Goal: Task Accomplishment & Management: Complete application form

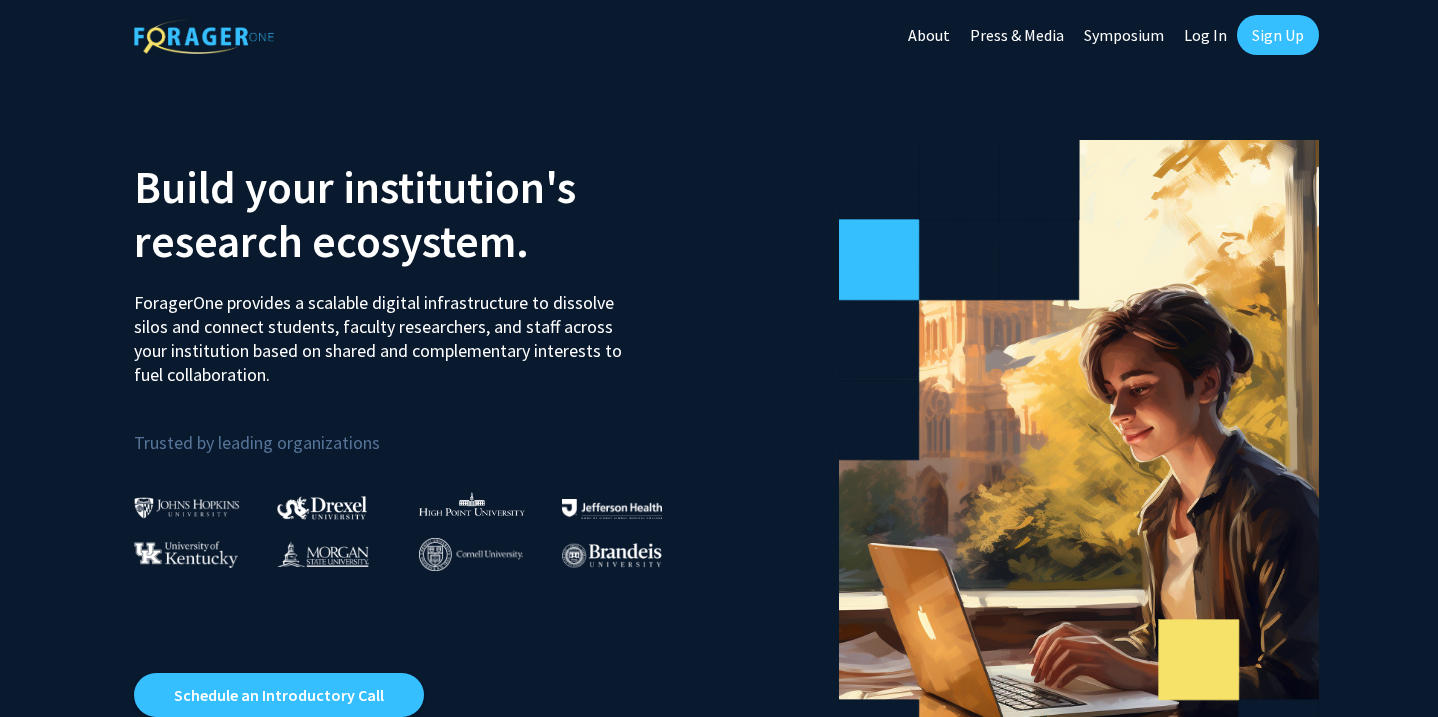
click at [1260, 35] on link "Sign Up" at bounding box center [1278, 35] width 82 height 40
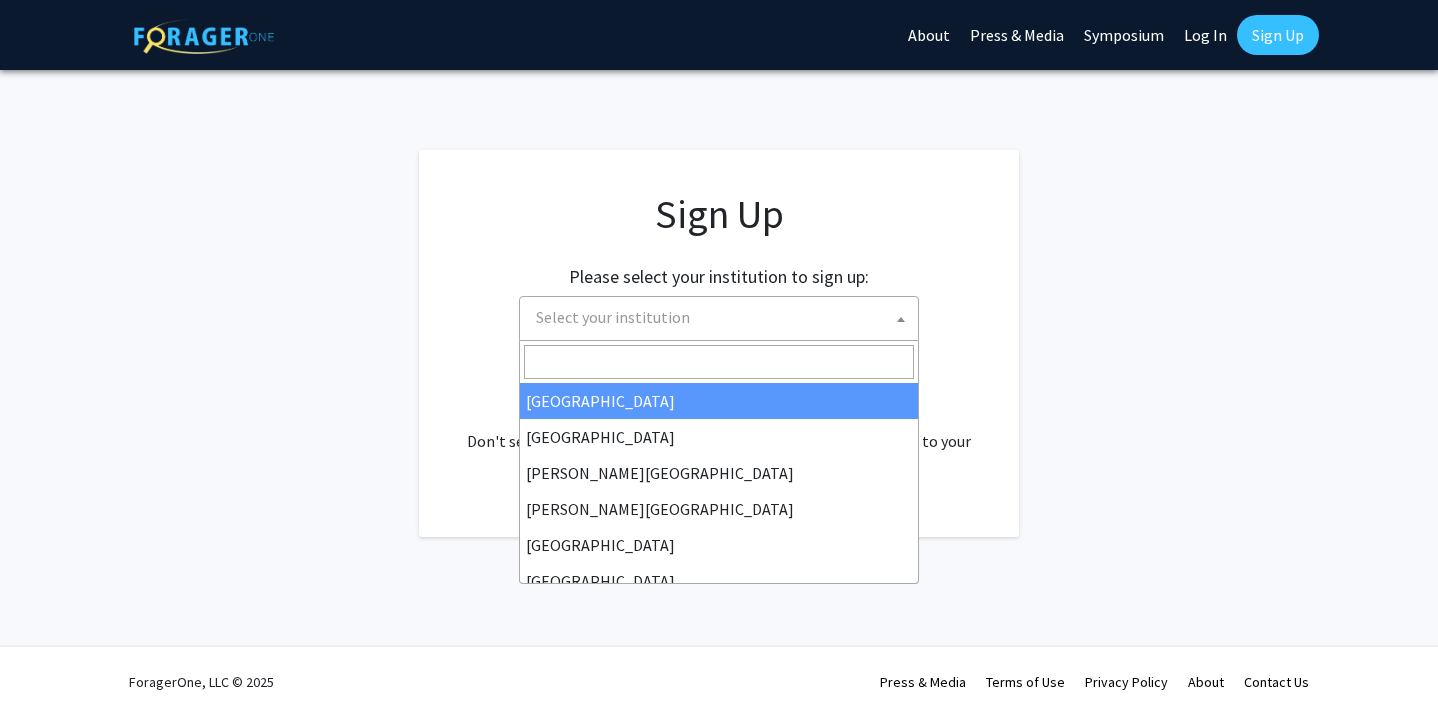
click at [775, 322] on span "Select your institution" at bounding box center [723, 317] width 390 height 41
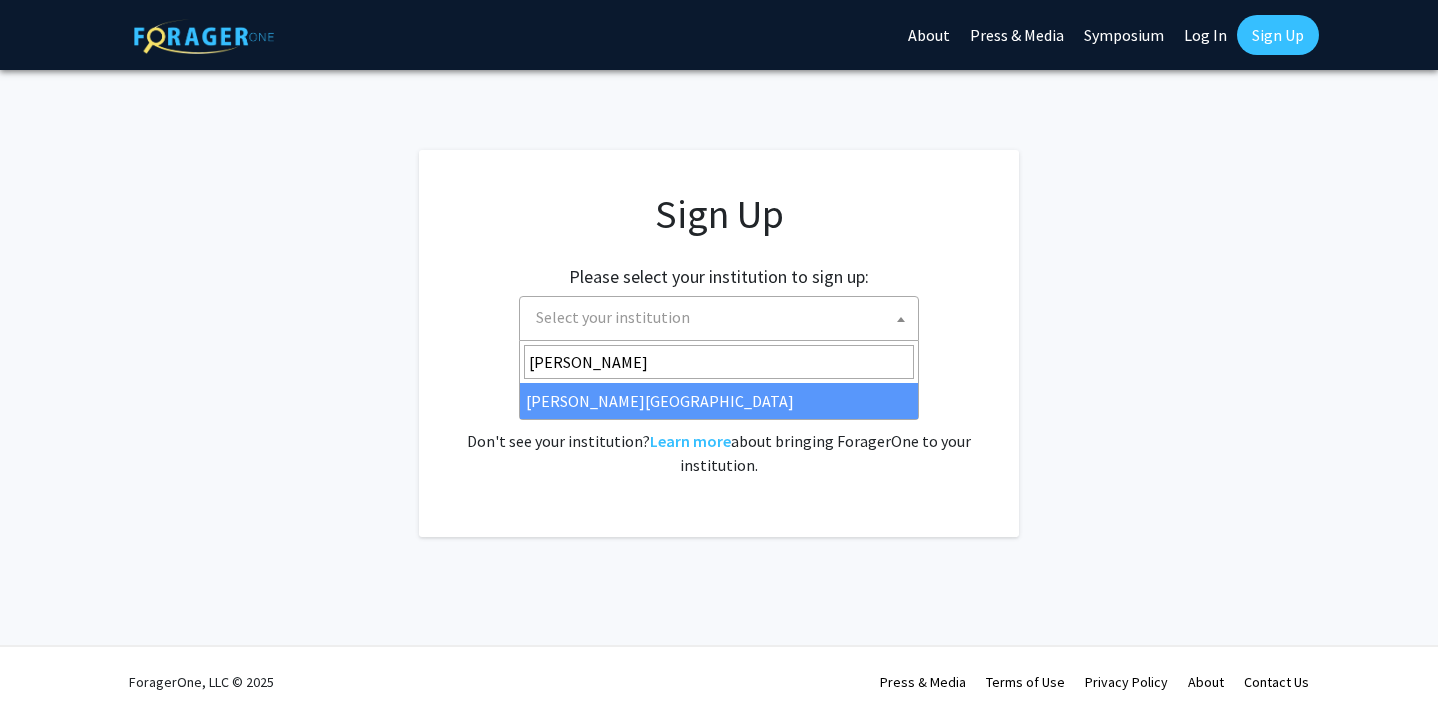
type input "[PERSON_NAME]"
select select "24"
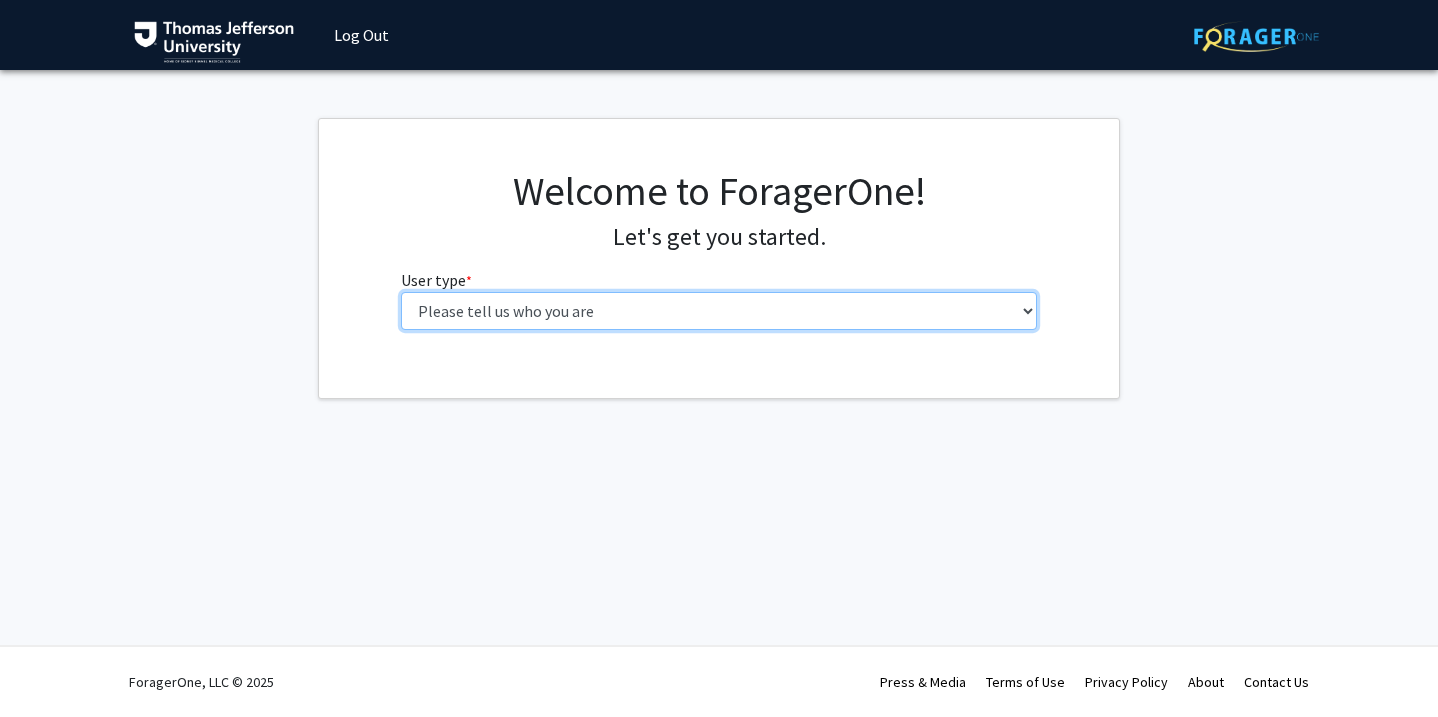
click at [764, 329] on select "Please tell us who you are Undergraduate Student Master's Student Doctoral Cand…" at bounding box center [719, 311] width 637 height 38
select select "3: doc"
click at [401, 292] on select "Please tell us who you are Undergraduate Student Master's Student Doctoral Cand…" at bounding box center [719, 311] width 637 height 38
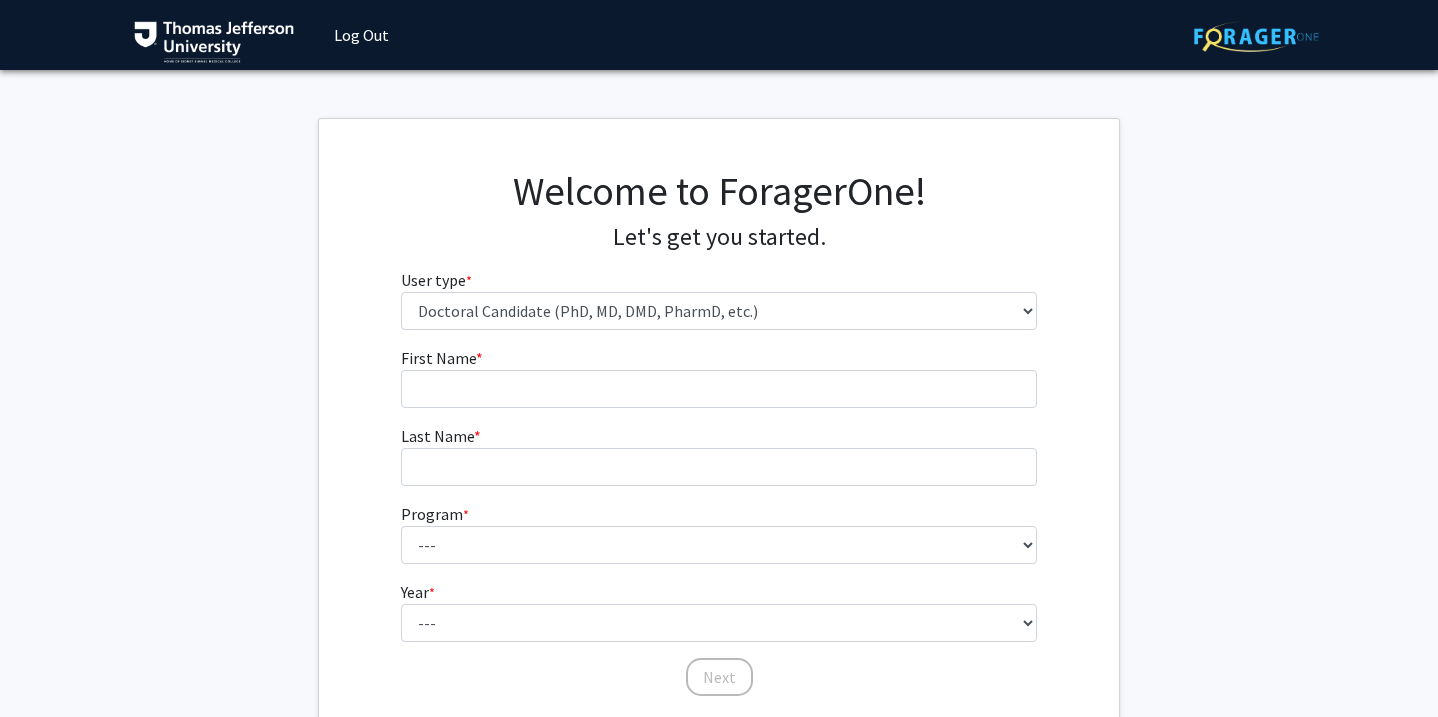
click at [547, 409] on form "First Name * required Last Name * required Program * required --- Accelerated 3…" at bounding box center [719, 512] width 637 height 332
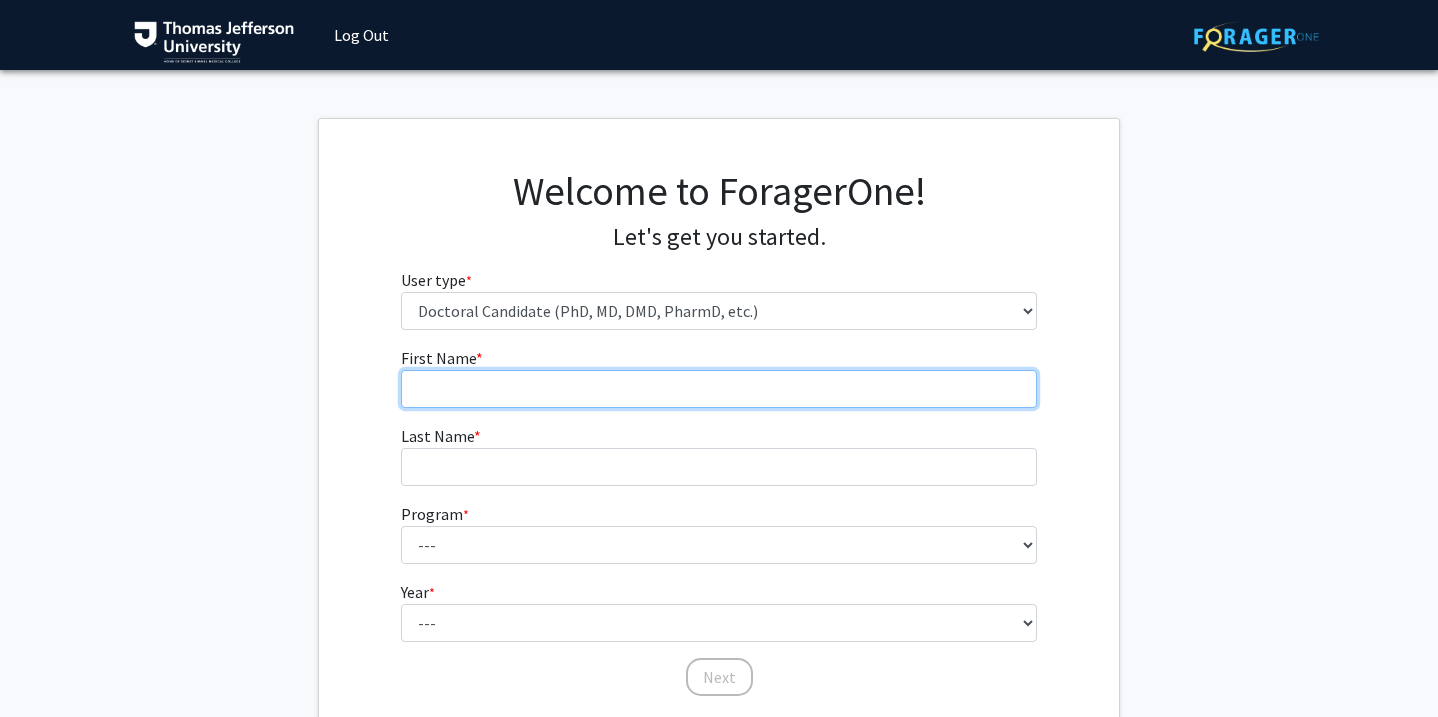
click at [535, 386] on input "First Name * required" at bounding box center [719, 389] width 637 height 38
type input "Phoebe"
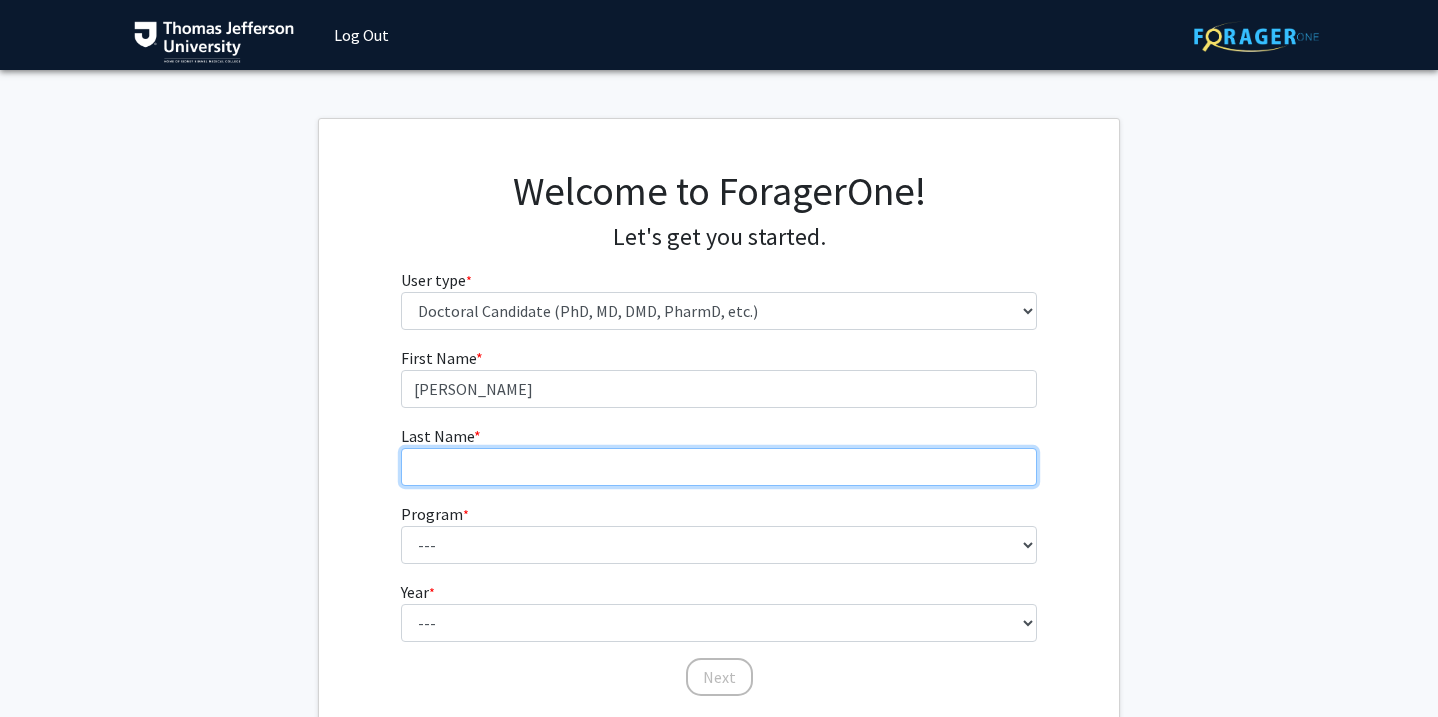
type input "LaPoint"
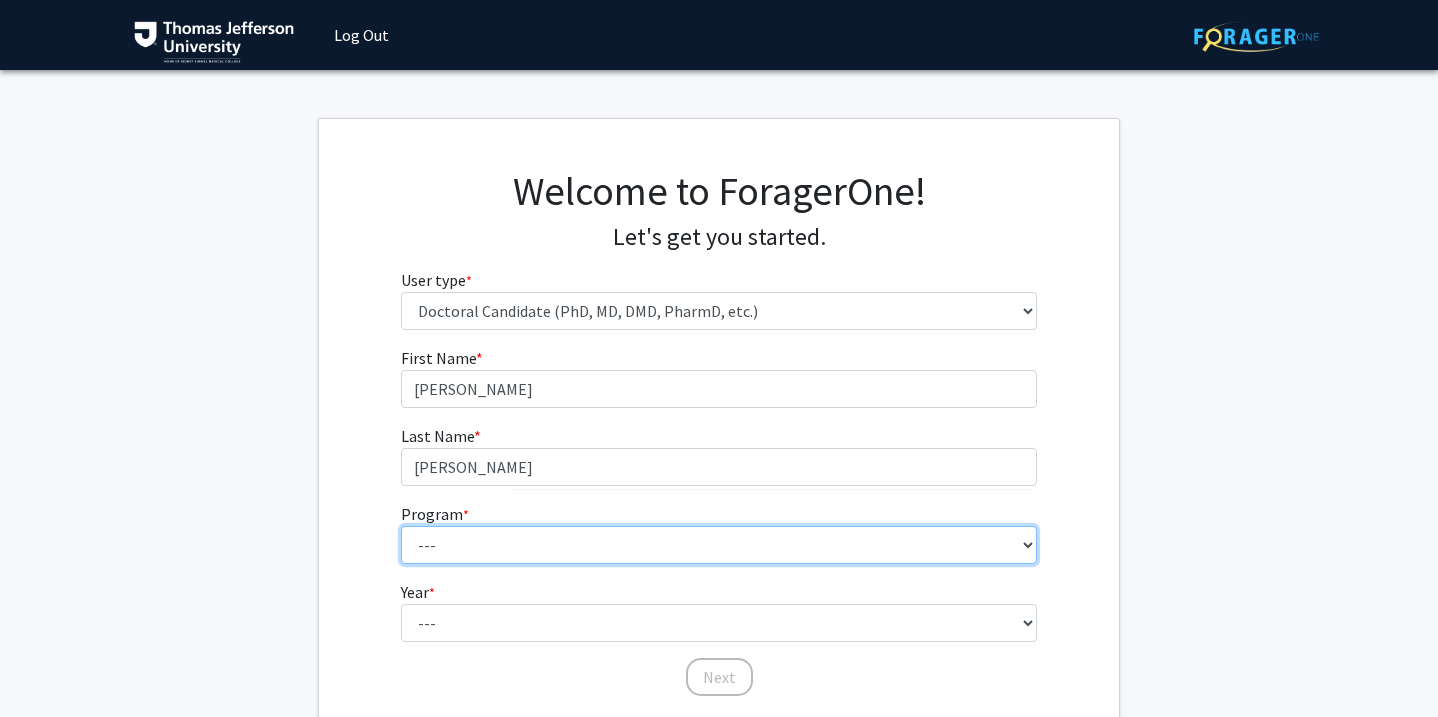
click at [495, 547] on select "--- Accelerated 3+3 BS in Health Sciences/Doctor of Occupational Therapy Accele…" at bounding box center [719, 545] width 637 height 38
select select "35: 815"
click at [401, 526] on select "--- Accelerated 3+3 BS in Health Sciences/Doctor of Occupational Therapy Accele…" at bounding box center [719, 545] width 637 height 38
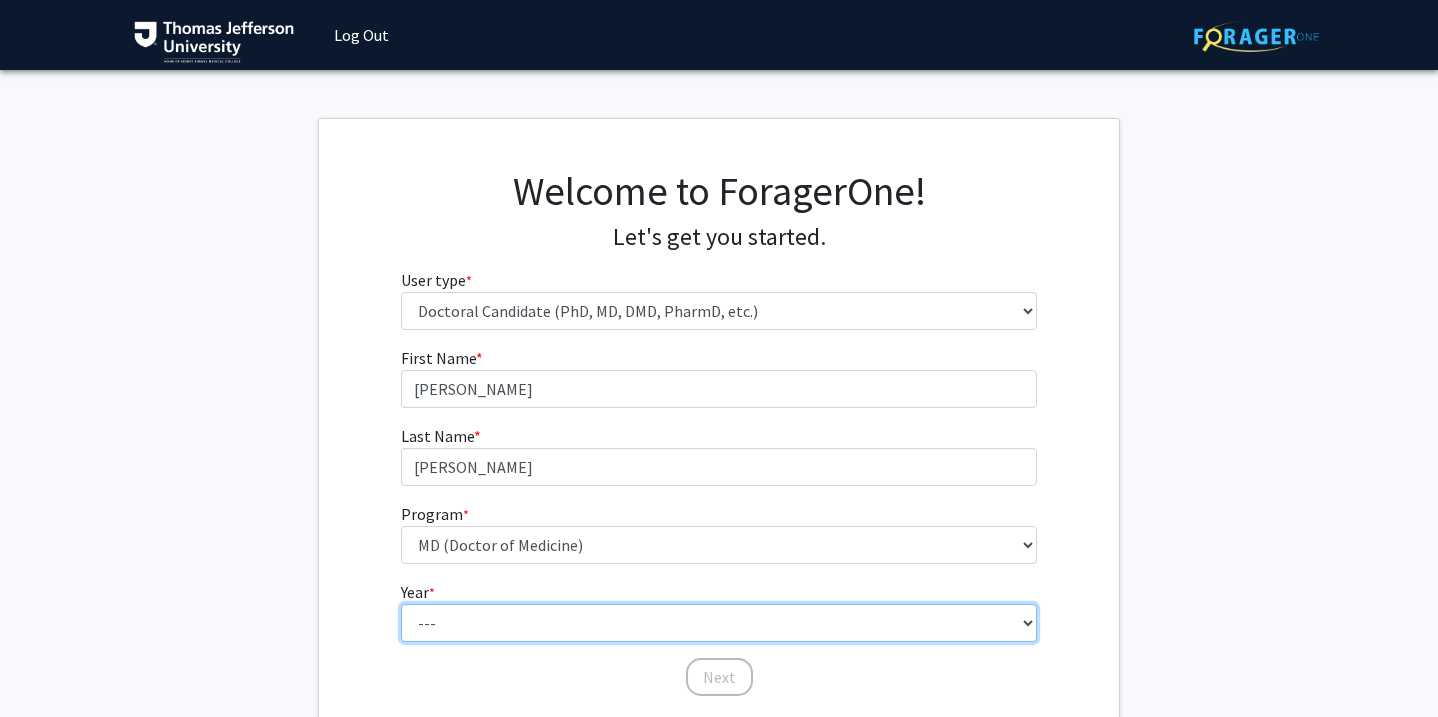
click at [539, 625] on select "--- First Year Second Year Third Year Fourth Year Fifth Year Sixth Year Seventh…" at bounding box center [719, 623] width 637 height 38
select select "1: first_year"
click at [401, 604] on select "--- First Year Second Year Third Year Fourth Year Fifth Year Sixth Year Seventh…" at bounding box center [719, 623] width 637 height 38
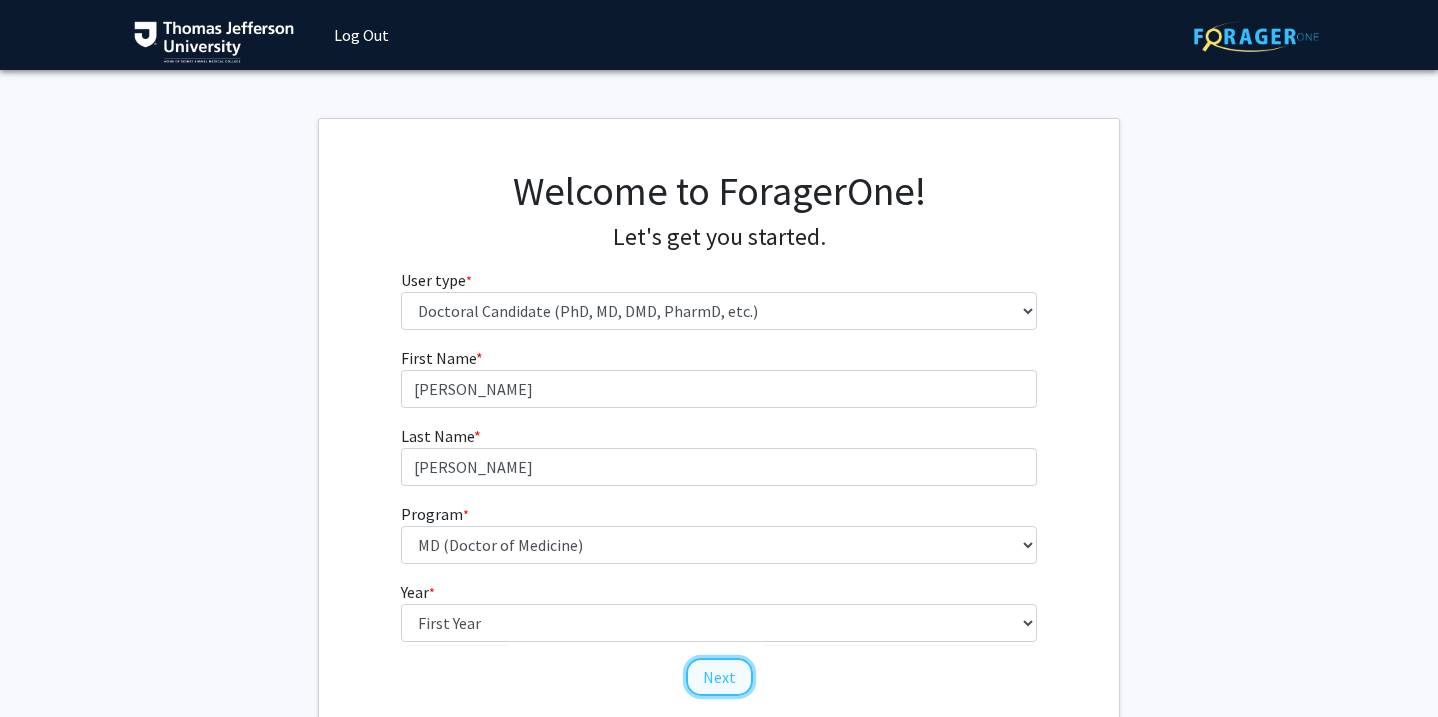
click at [720, 677] on button "Next" at bounding box center [719, 677] width 67 height 38
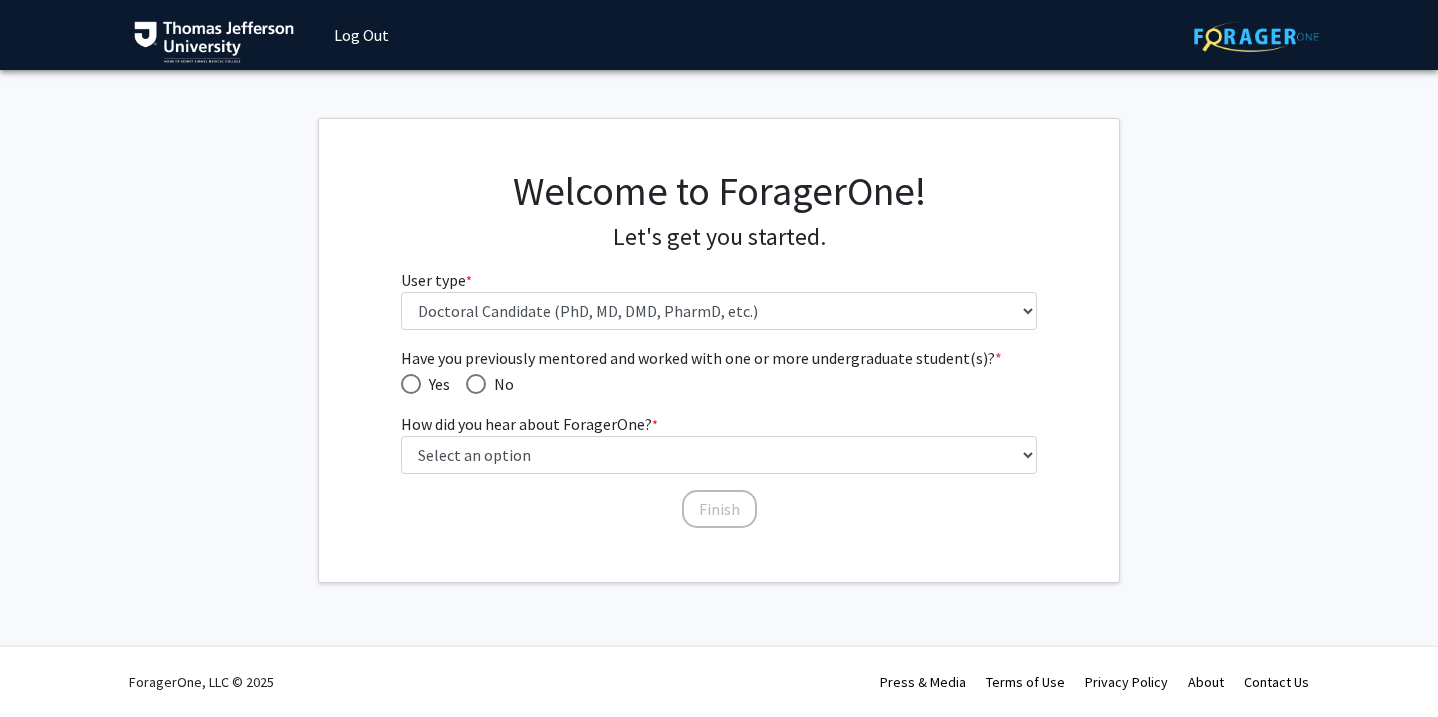
click at [422, 383] on span "Yes" at bounding box center [435, 384] width 29 height 24
click at [421, 383] on input "Yes" at bounding box center [411, 384] width 20 height 20
radio input "true"
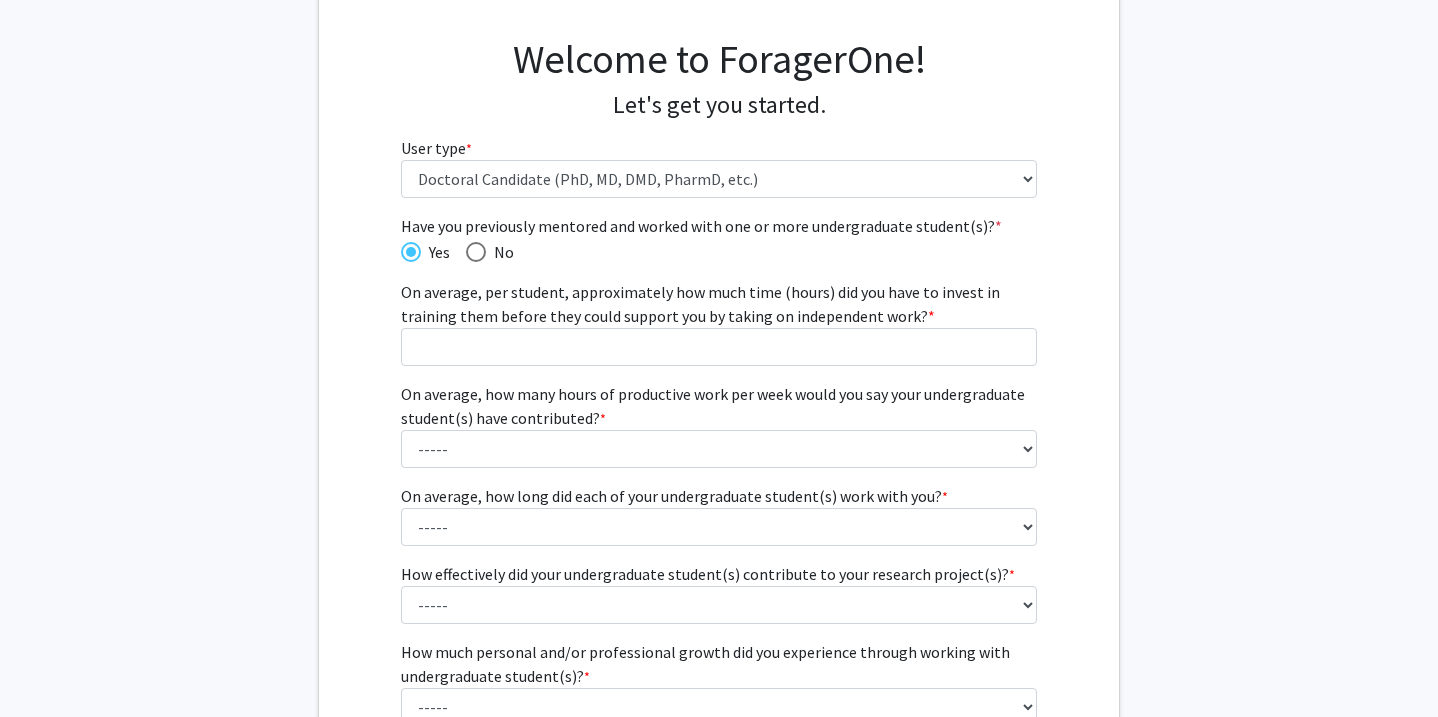
scroll to position [134, 0]
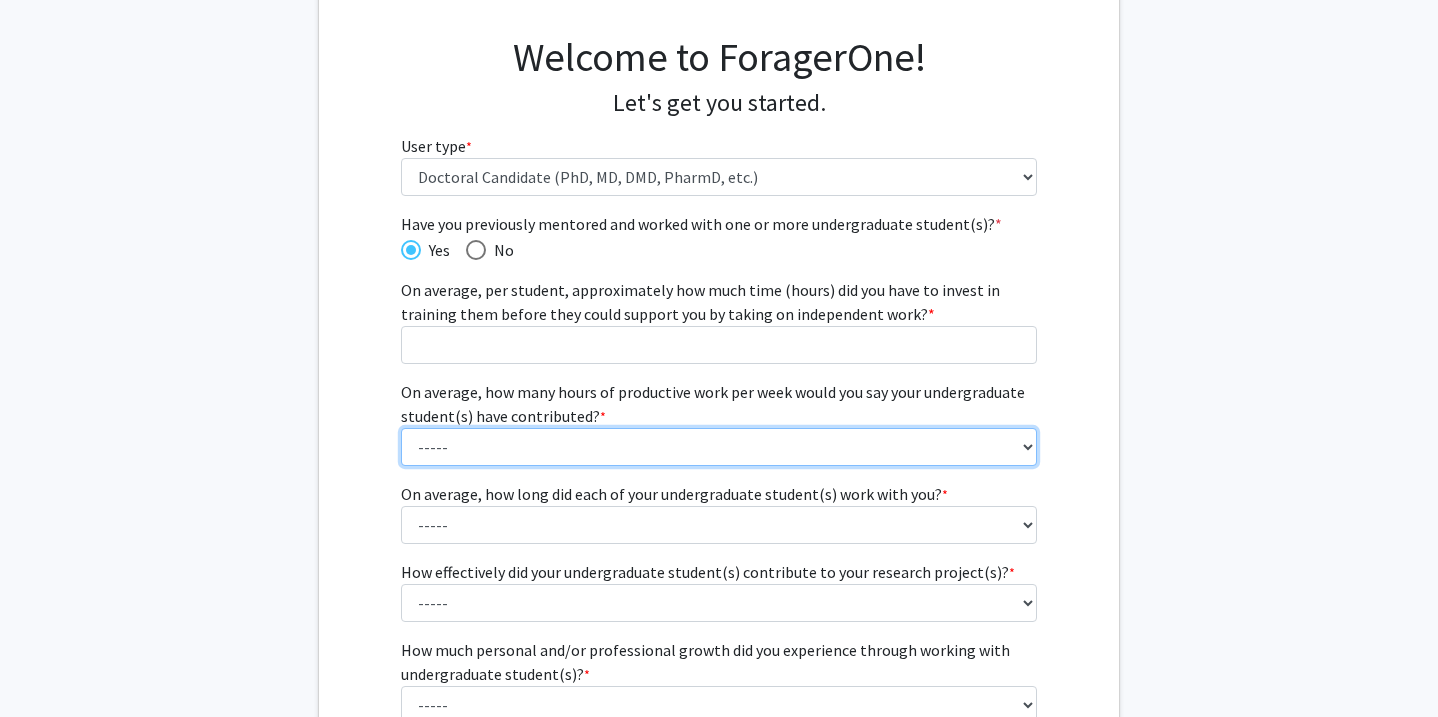
click at [514, 455] on select "----- 1 - 5 hours 6 - 10 hours 11 - 15 hours 16 - 20 hours 21 - 30 hours 31 - 4…" at bounding box center [719, 447] width 637 height 38
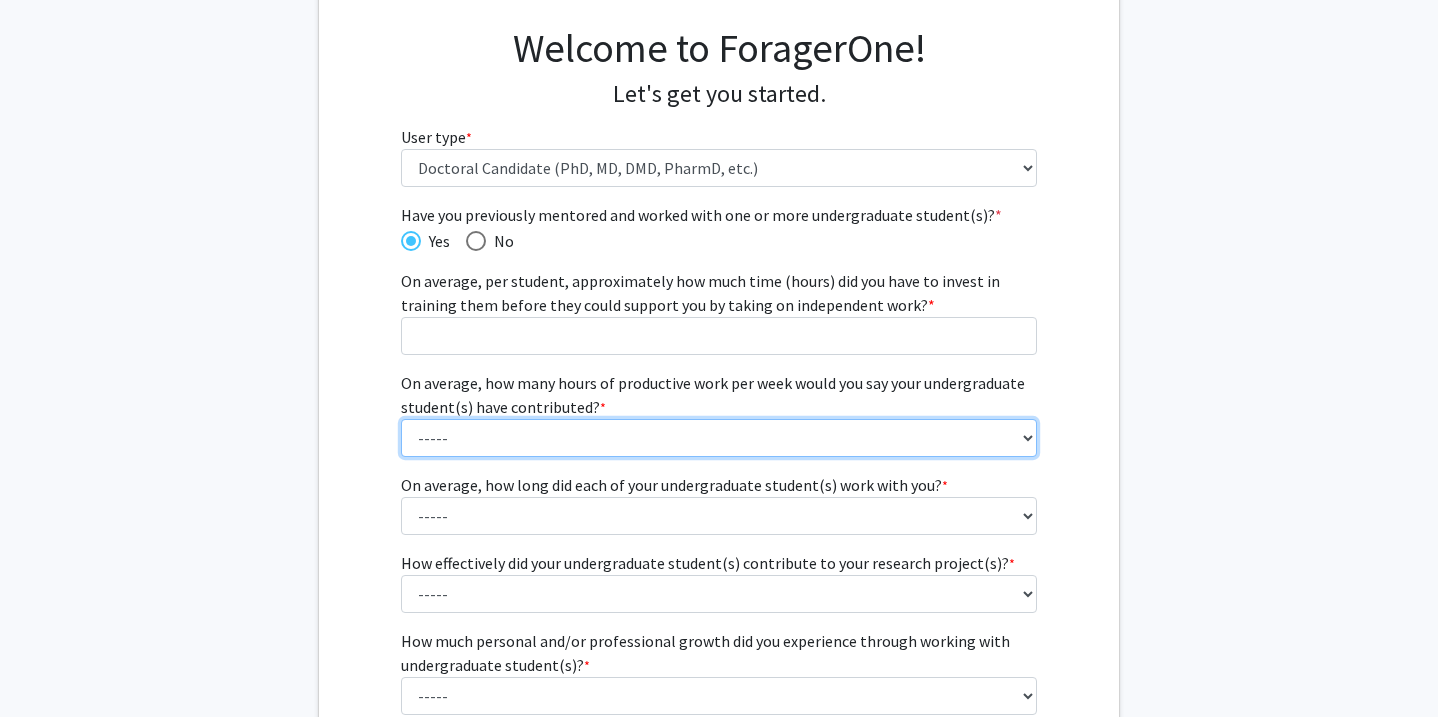
scroll to position [135, 0]
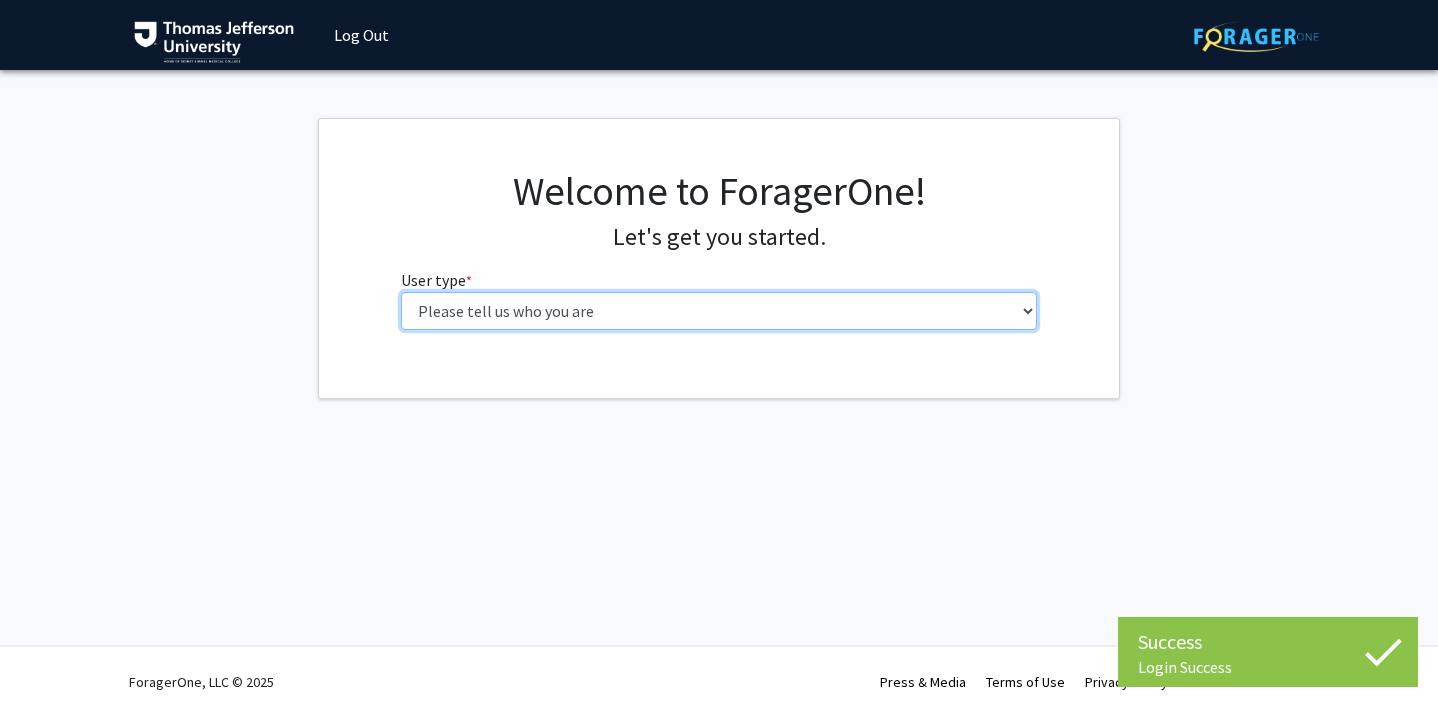
click at [480, 312] on select "Please tell us who you are Undergraduate Student Master's Student Doctoral Cand…" at bounding box center [719, 311] width 637 height 38
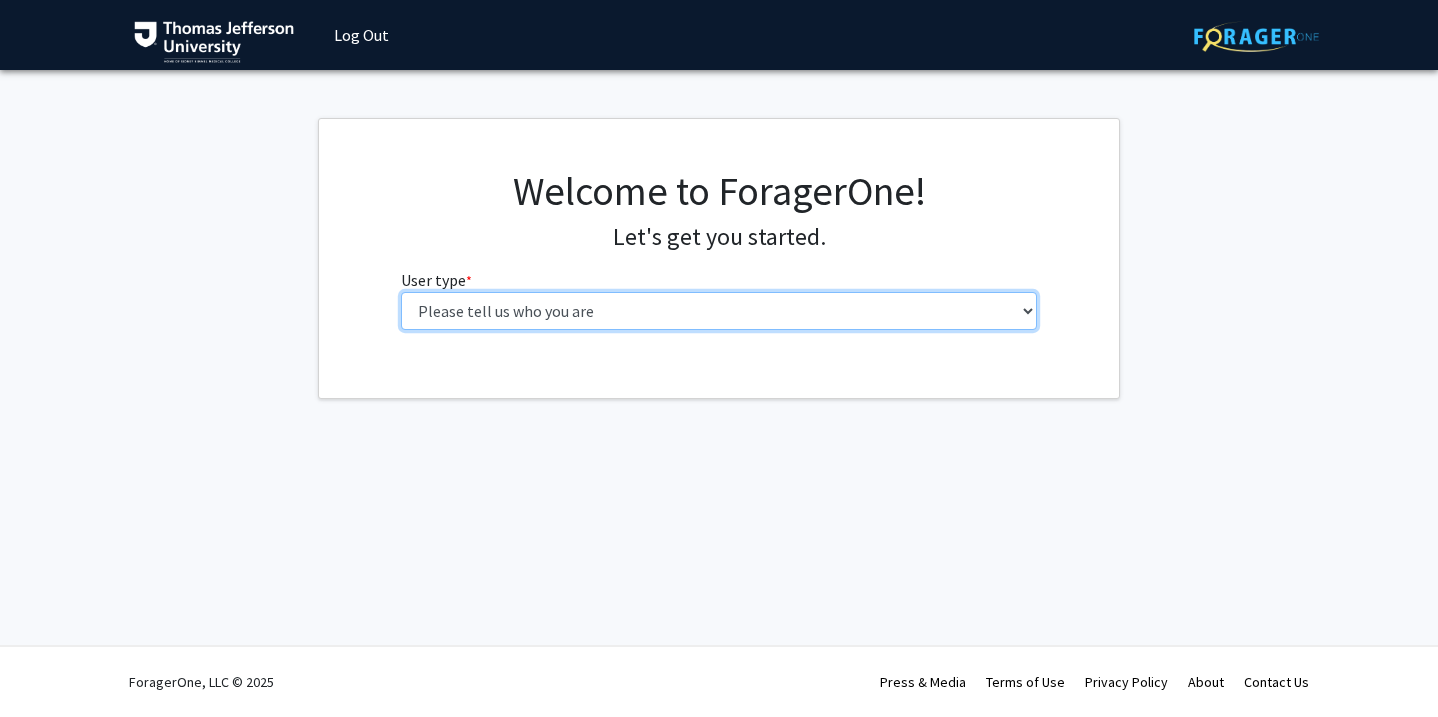
select select "3: doc"
click at [401, 292] on select "Please tell us who you are Undergraduate Student Master's Student Doctoral Cand…" at bounding box center [719, 311] width 637 height 38
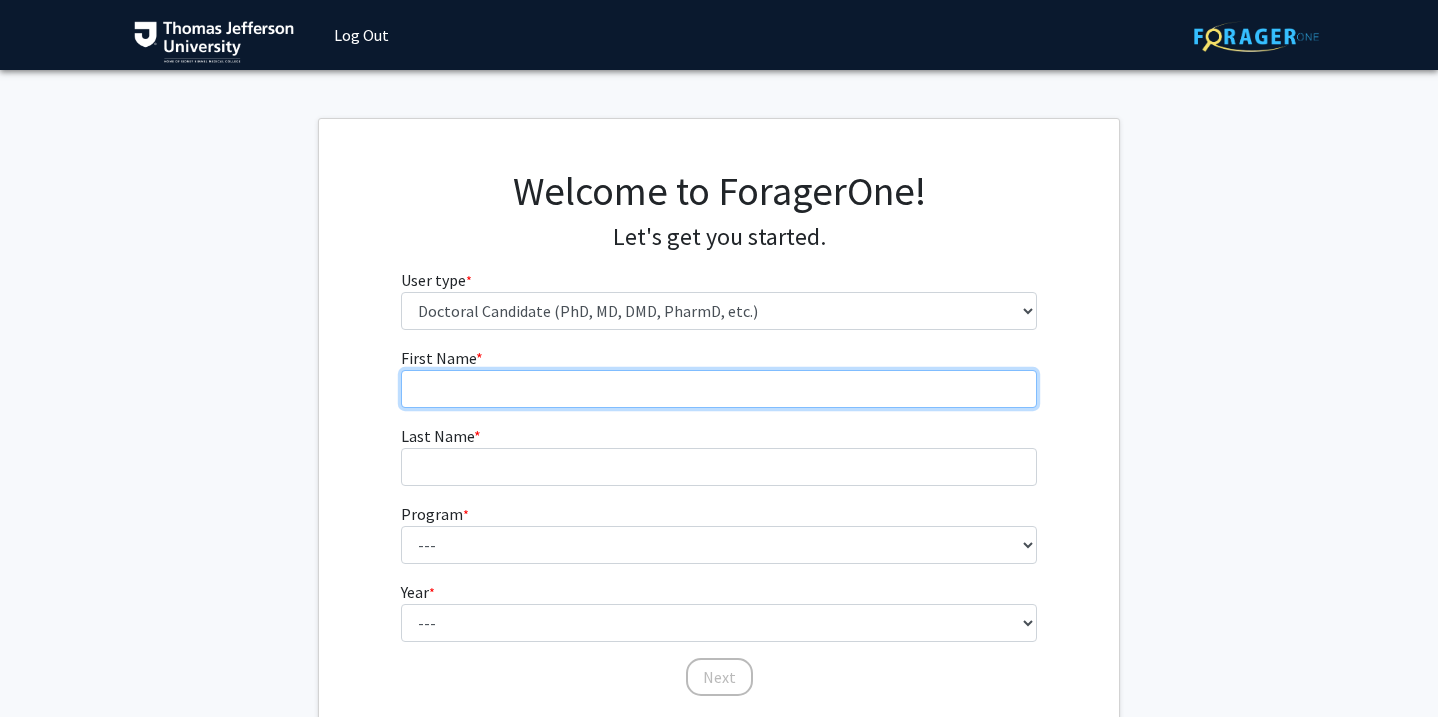
click at [499, 391] on input "First Name * required" at bounding box center [719, 389] width 637 height 38
type input "Phoebe"
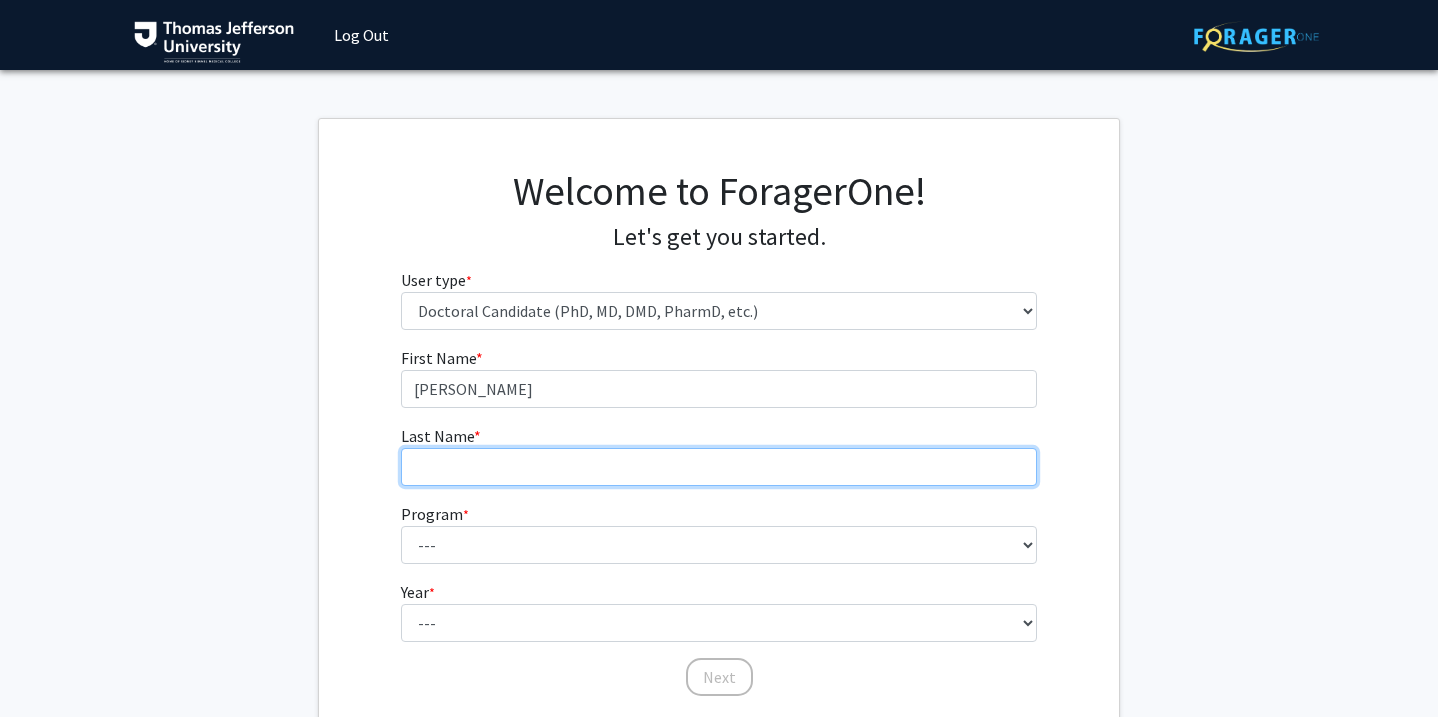
type input "LaPoint"
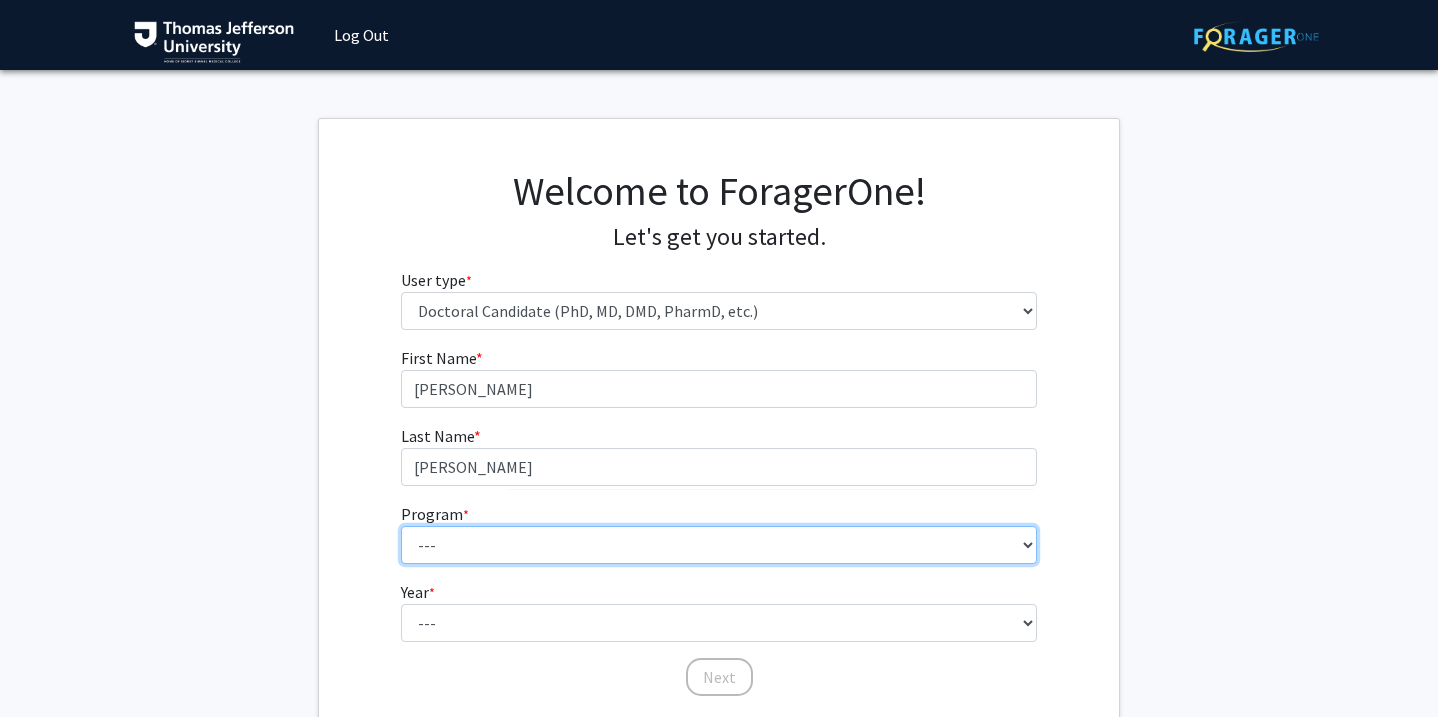
click at [508, 554] on select "--- Accelerated 3+3 BS in Health Sciences/Doctor of Occupational Therapy Accele…" at bounding box center [719, 545] width 637 height 38
select select "35: 815"
click at [401, 526] on select "--- Accelerated 3+3 BS in Health Sciences/Doctor of Occupational Therapy Accele…" at bounding box center [719, 545] width 637 height 38
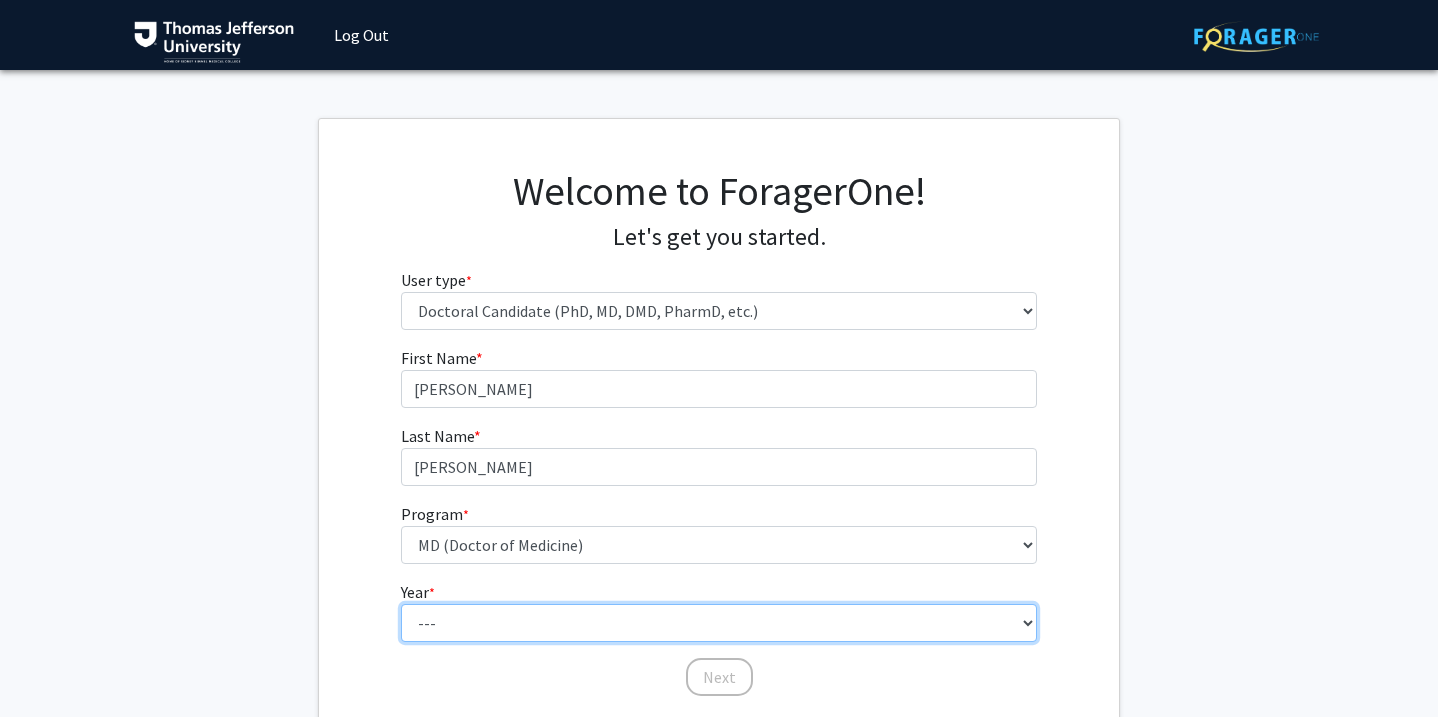
click at [485, 613] on select "--- First Year Second Year Third Year Fourth Year Fifth Year Sixth Year Seventh…" at bounding box center [719, 623] width 637 height 38
select select "1: first_year"
click at [401, 604] on select "--- First Year Second Year Third Year Fourth Year Fifth Year Sixth Year Seventh…" at bounding box center [719, 623] width 637 height 38
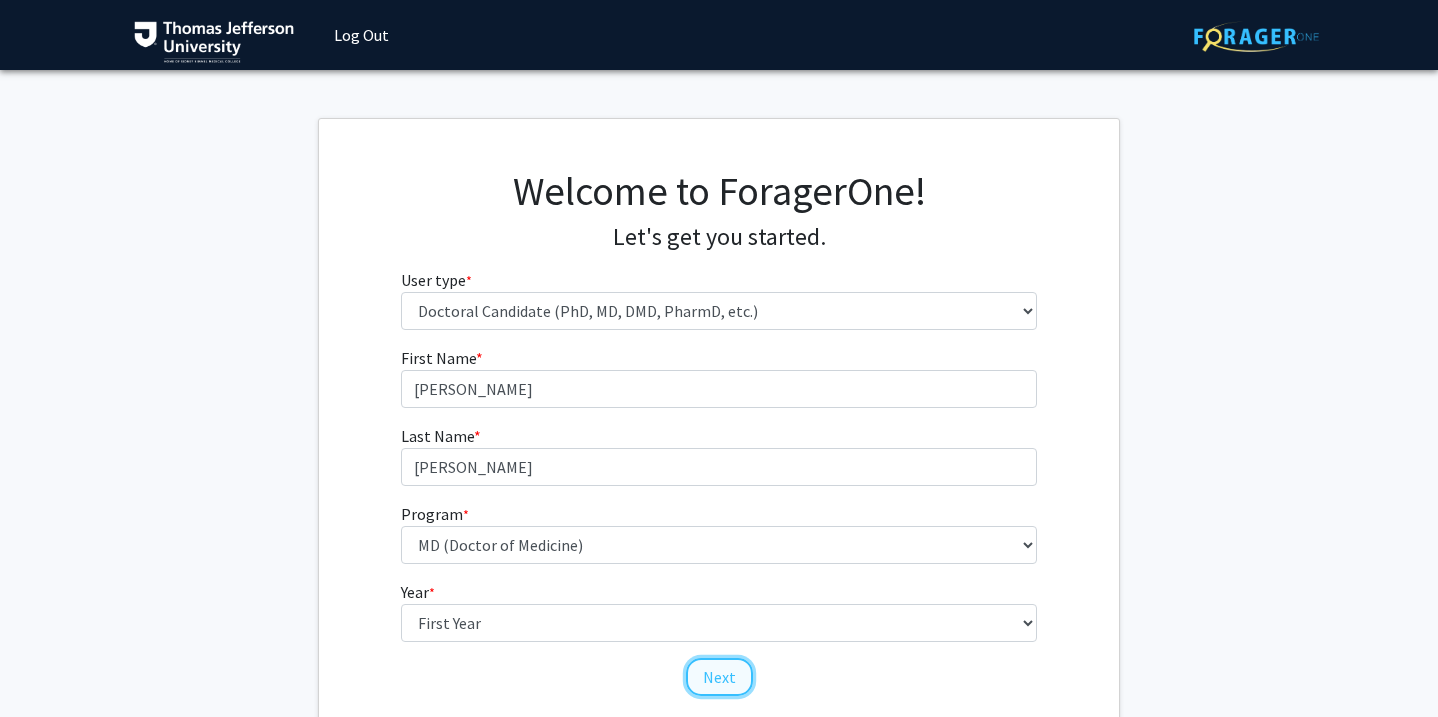
click at [717, 679] on button "Next" at bounding box center [719, 677] width 67 height 38
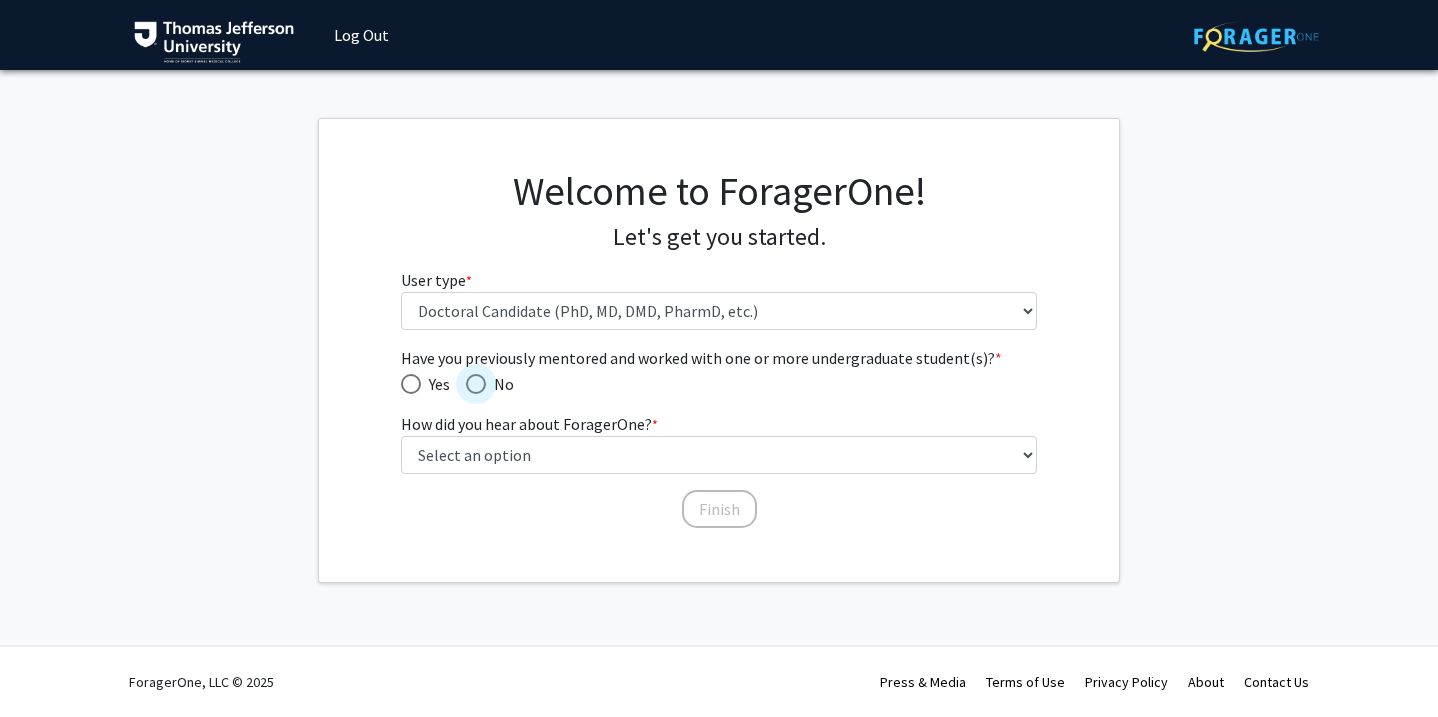
click at [475, 384] on span "Have you previously mentored and worked with one or more undergraduate student(…" at bounding box center [476, 384] width 20 height 20
click at [475, 384] on input "No" at bounding box center [476, 384] width 20 height 20
radio input "true"
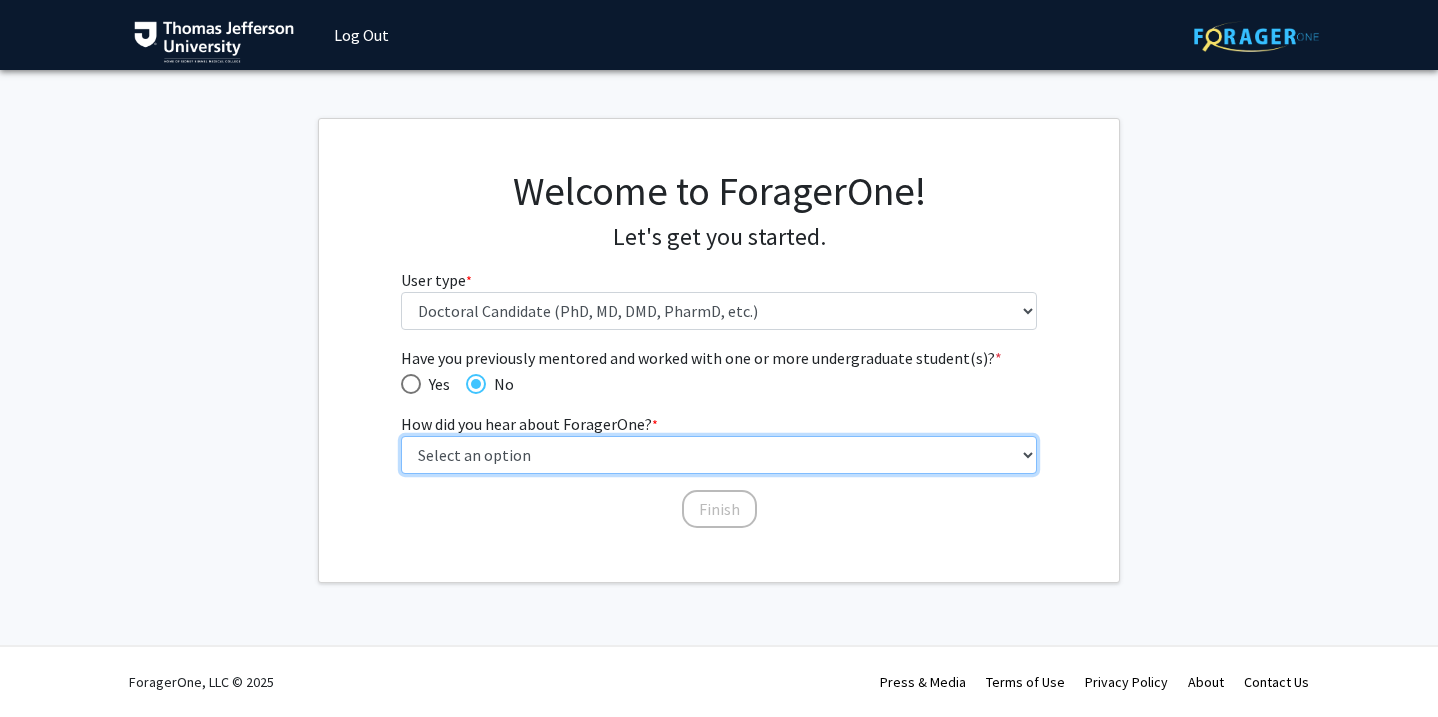
click at [504, 453] on select "Select an option Peer/student recommendation Faculty/staff recommendation Unive…" at bounding box center [719, 455] width 637 height 38
select select "2: faculty_recommendation"
click at [401, 436] on select "Select an option Peer/student recommendation Faculty/staff recommendation Unive…" at bounding box center [719, 455] width 637 height 38
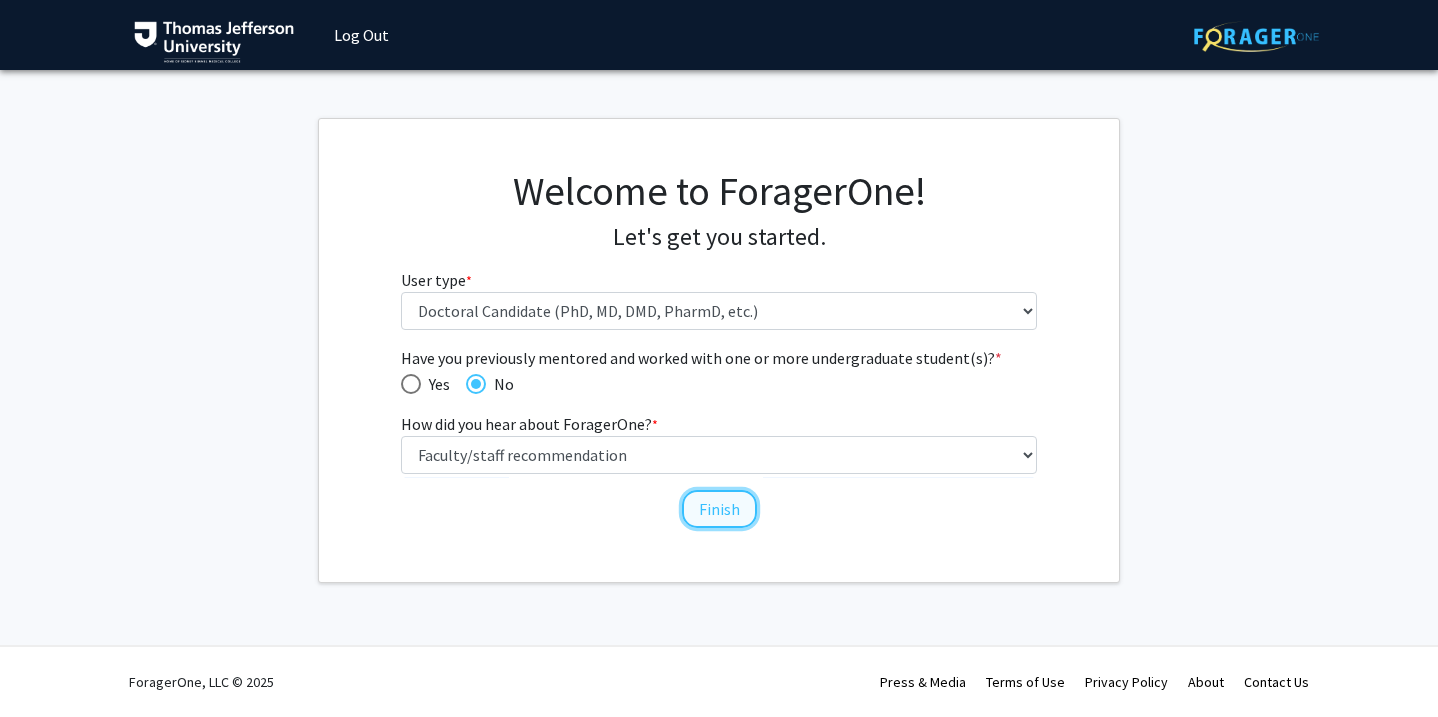
click at [710, 505] on button "Finish" at bounding box center [719, 509] width 75 height 38
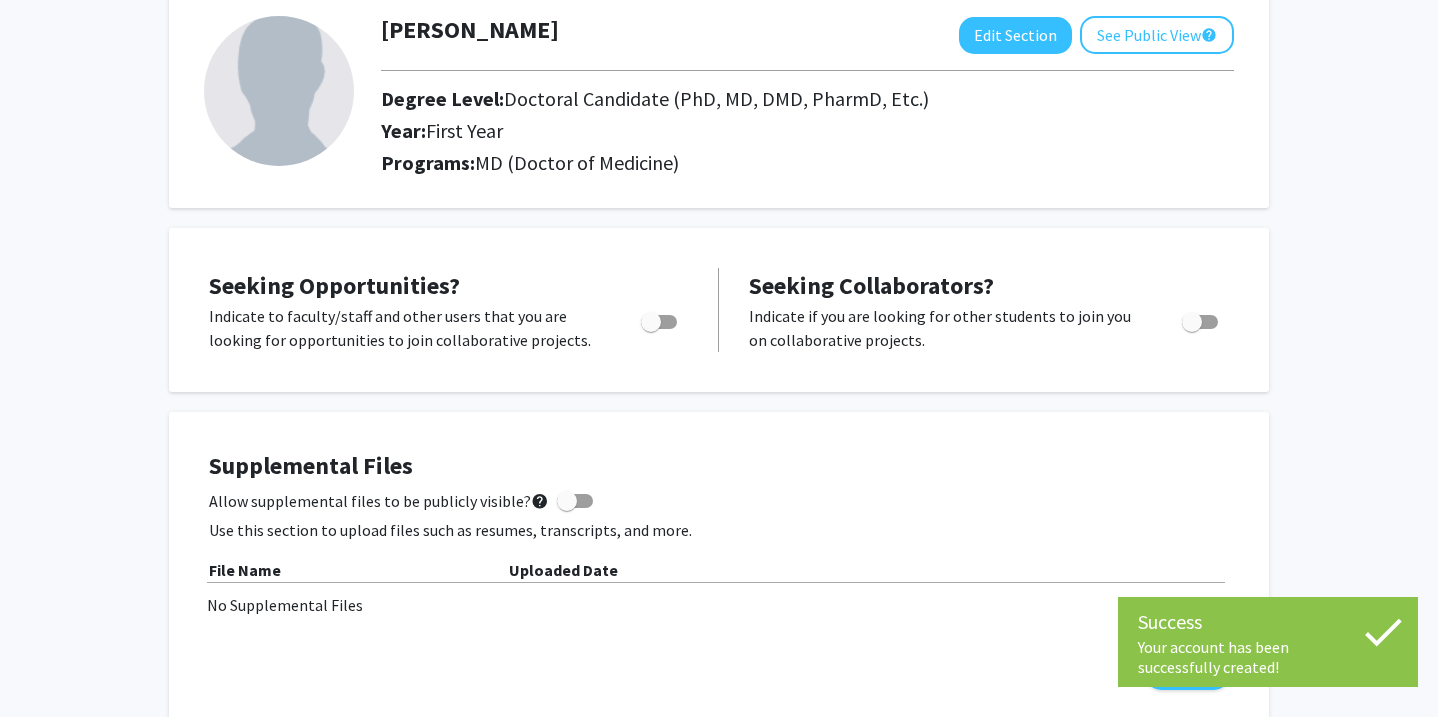
scroll to position [117, 0]
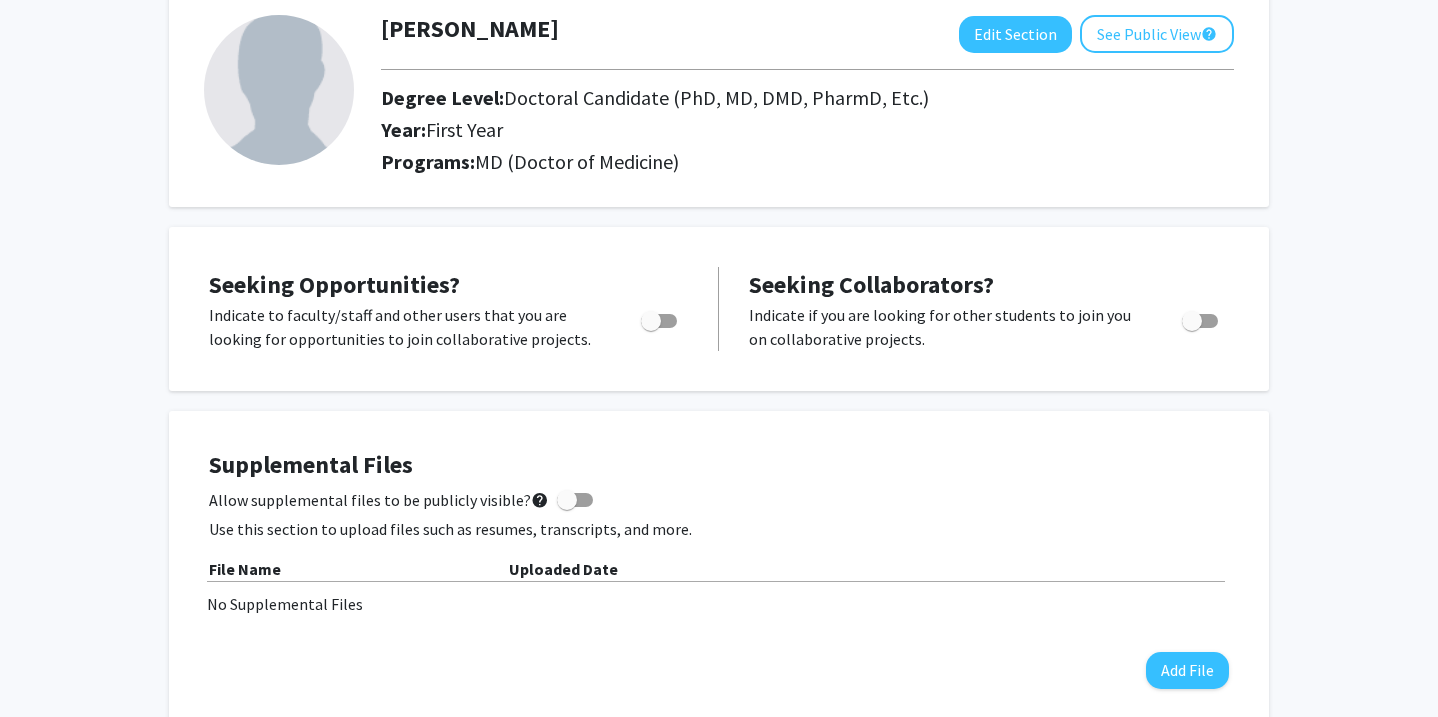
click at [657, 318] on span "Toggle" at bounding box center [651, 321] width 20 height 20
click at [651, 328] on input "Are you actively seeking opportunities?" at bounding box center [650, 328] width 1 height 1
checkbox input "true"
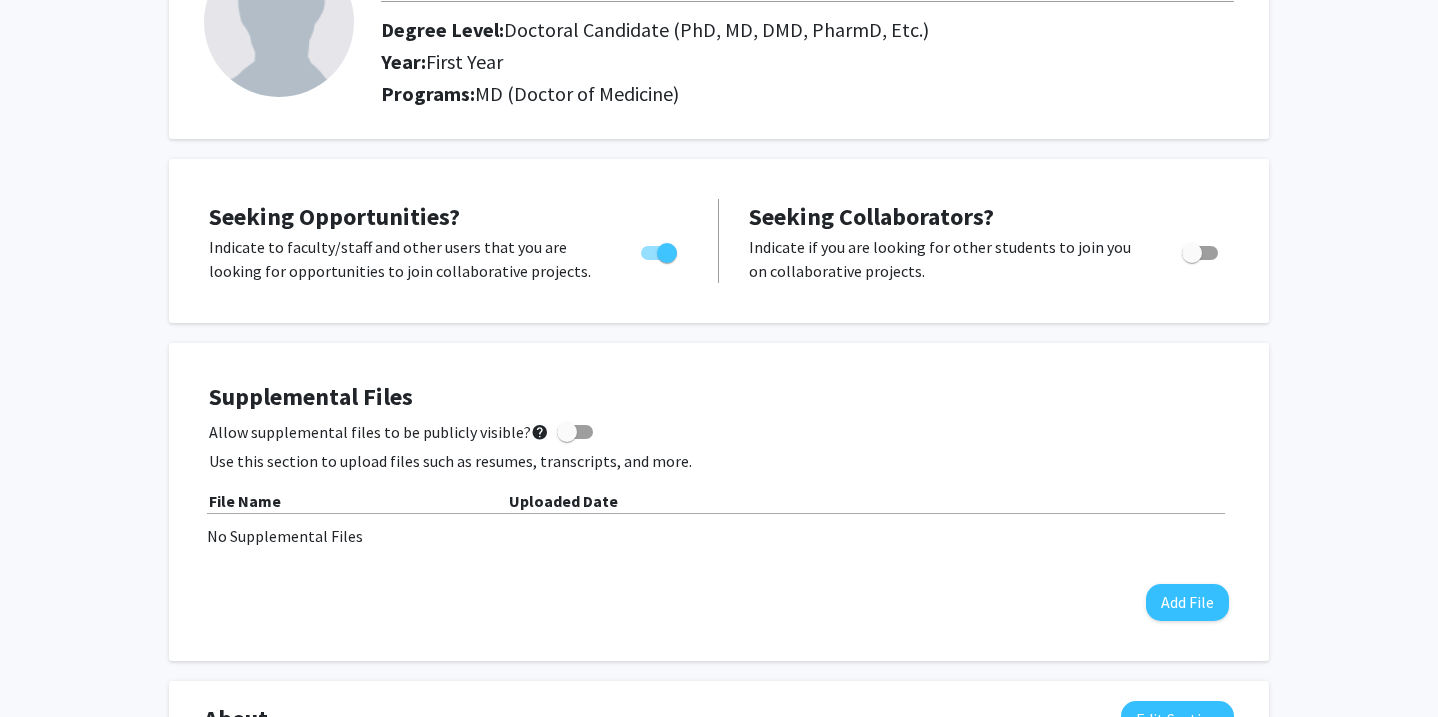
scroll to position [0, 0]
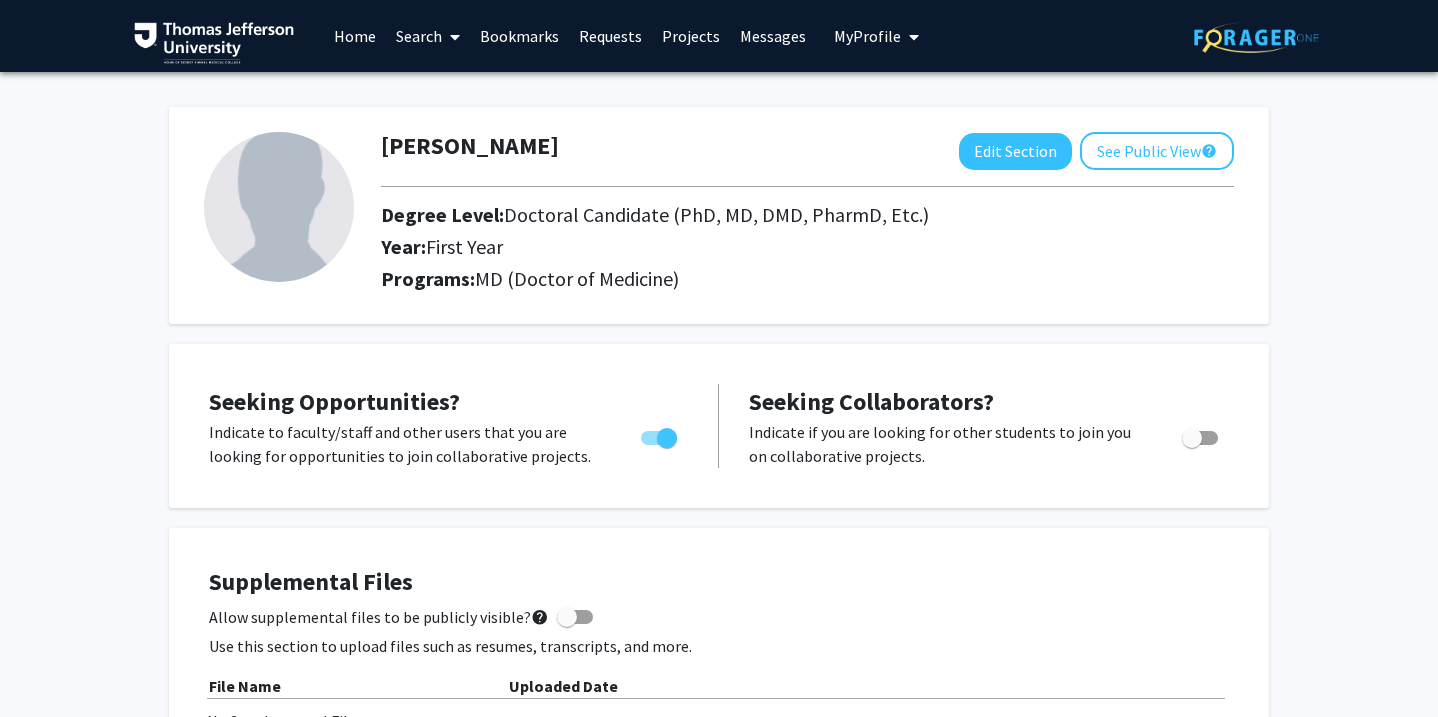
click at [610, 45] on link "Requests" at bounding box center [610, 36] width 83 height 70
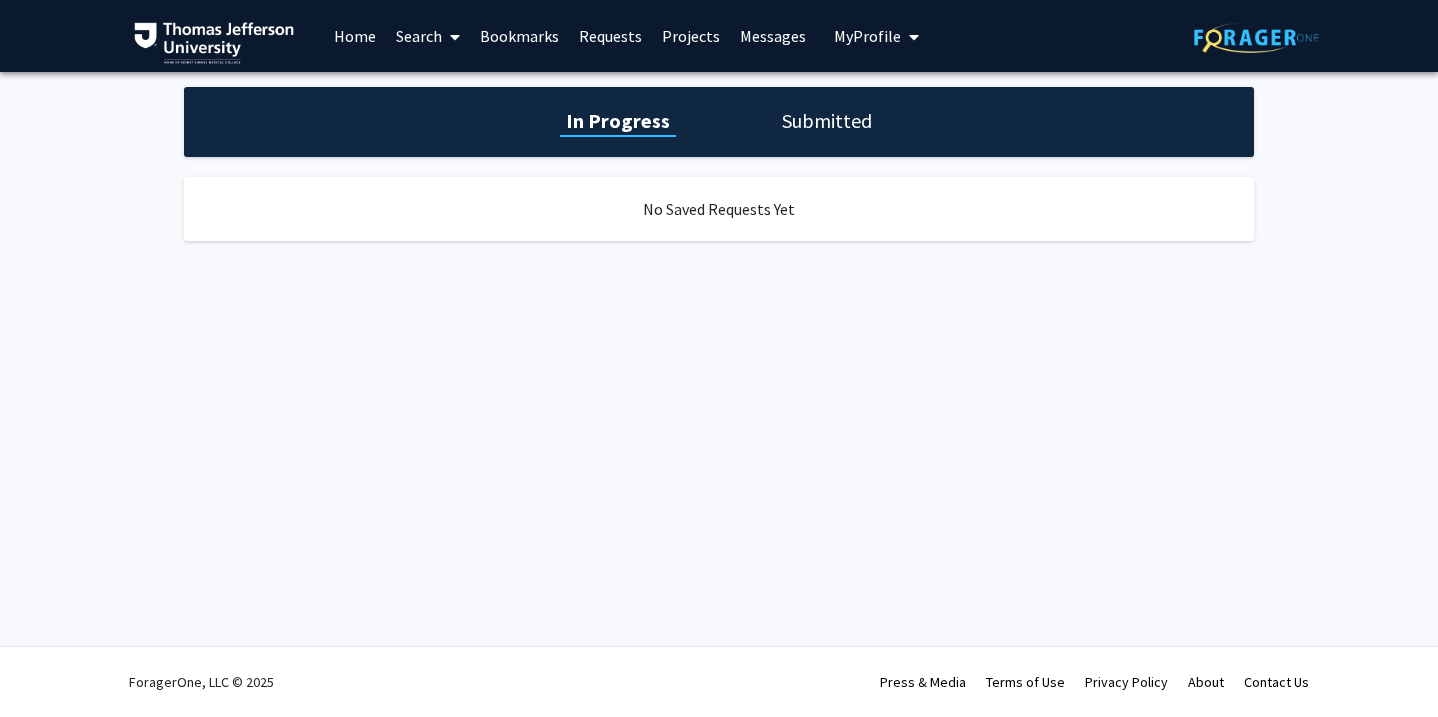
click at [676, 45] on link "Projects" at bounding box center [691, 36] width 78 height 70
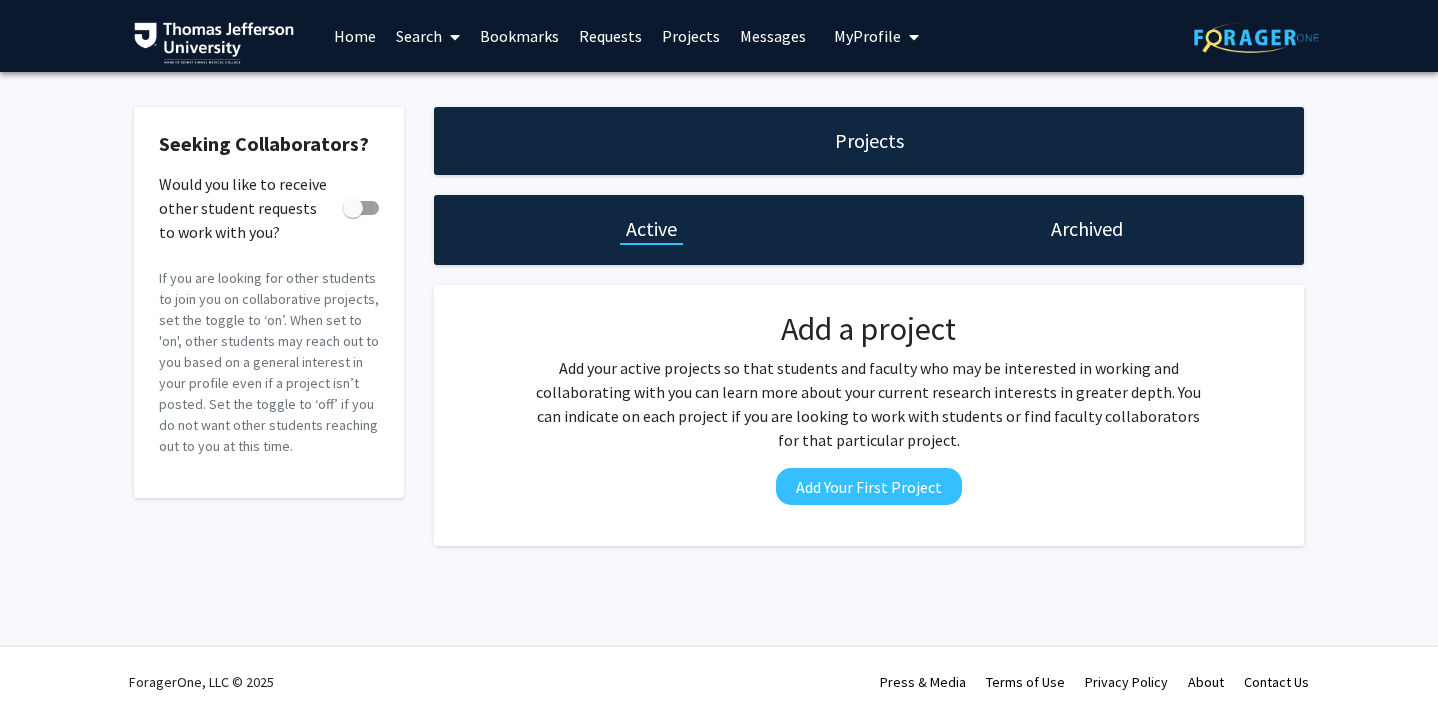
click at [421, 36] on link "Search" at bounding box center [428, 36] width 84 height 70
click at [441, 96] on span "Faculty/Staff" at bounding box center [459, 92] width 147 height 40
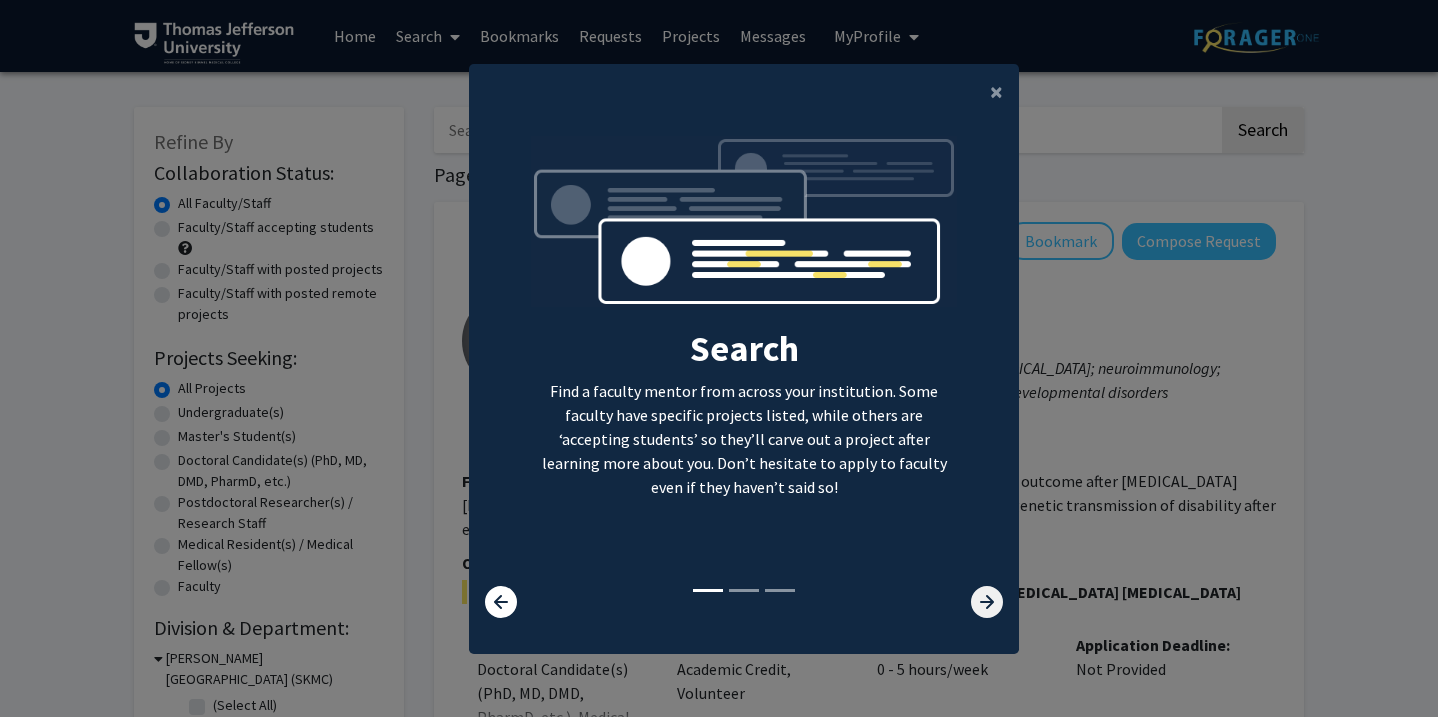
click at [991, 604] on icon at bounding box center [987, 602] width 32 height 32
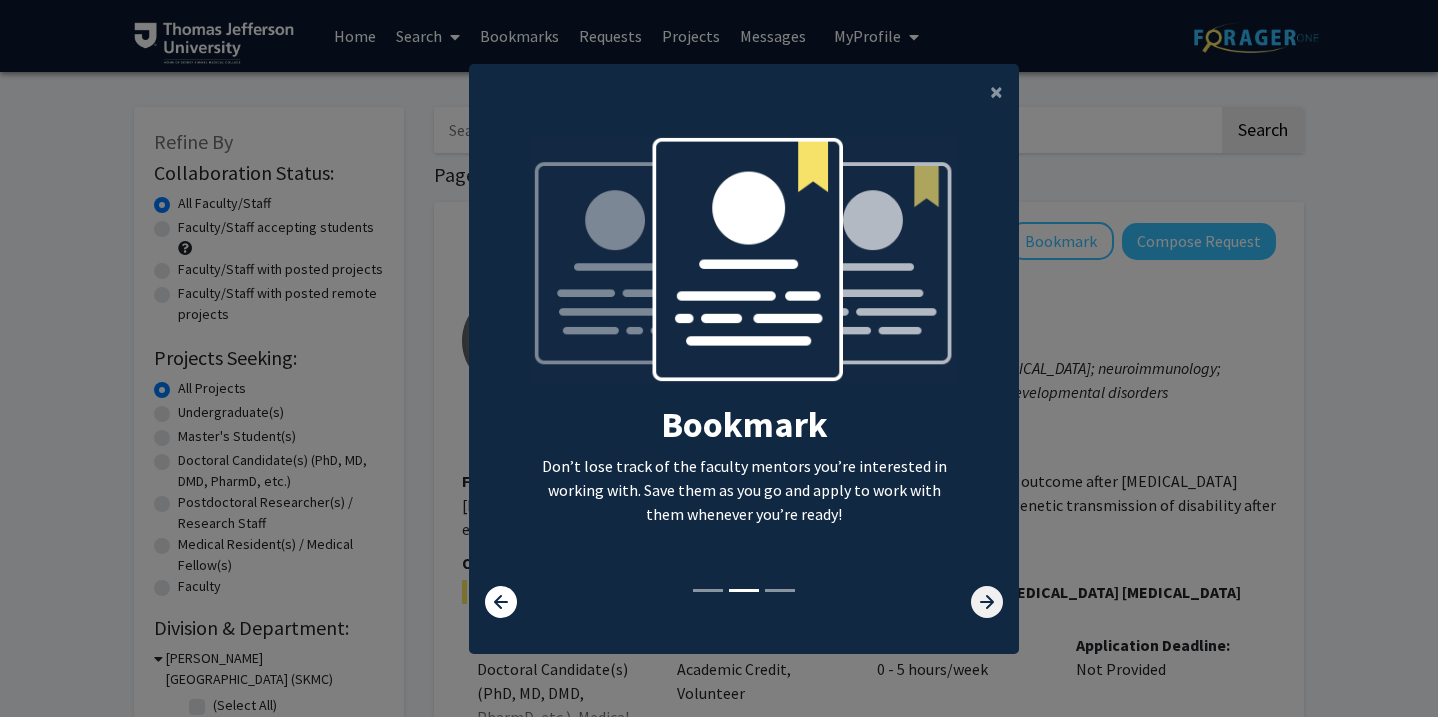
click at [992, 604] on icon at bounding box center [987, 602] width 32 height 32
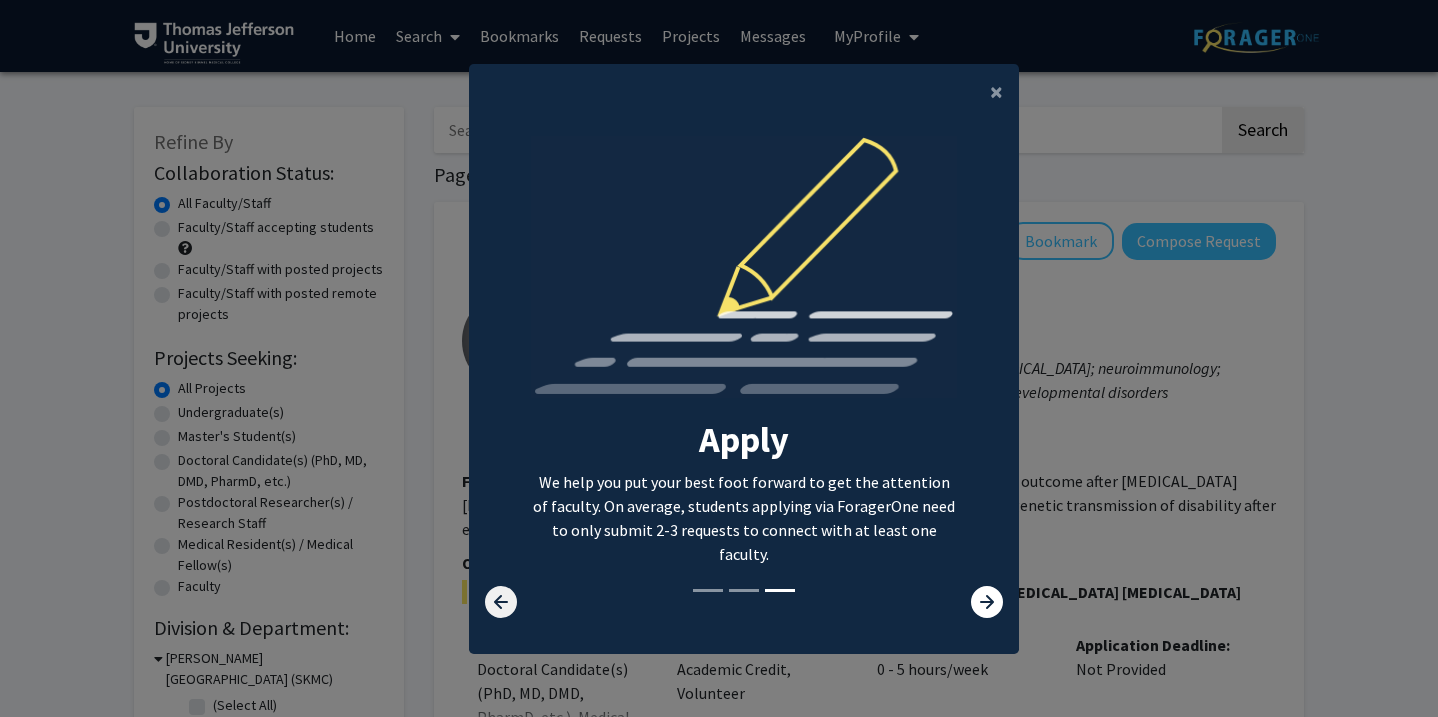
click at [495, 598] on icon at bounding box center [501, 602] width 32 height 32
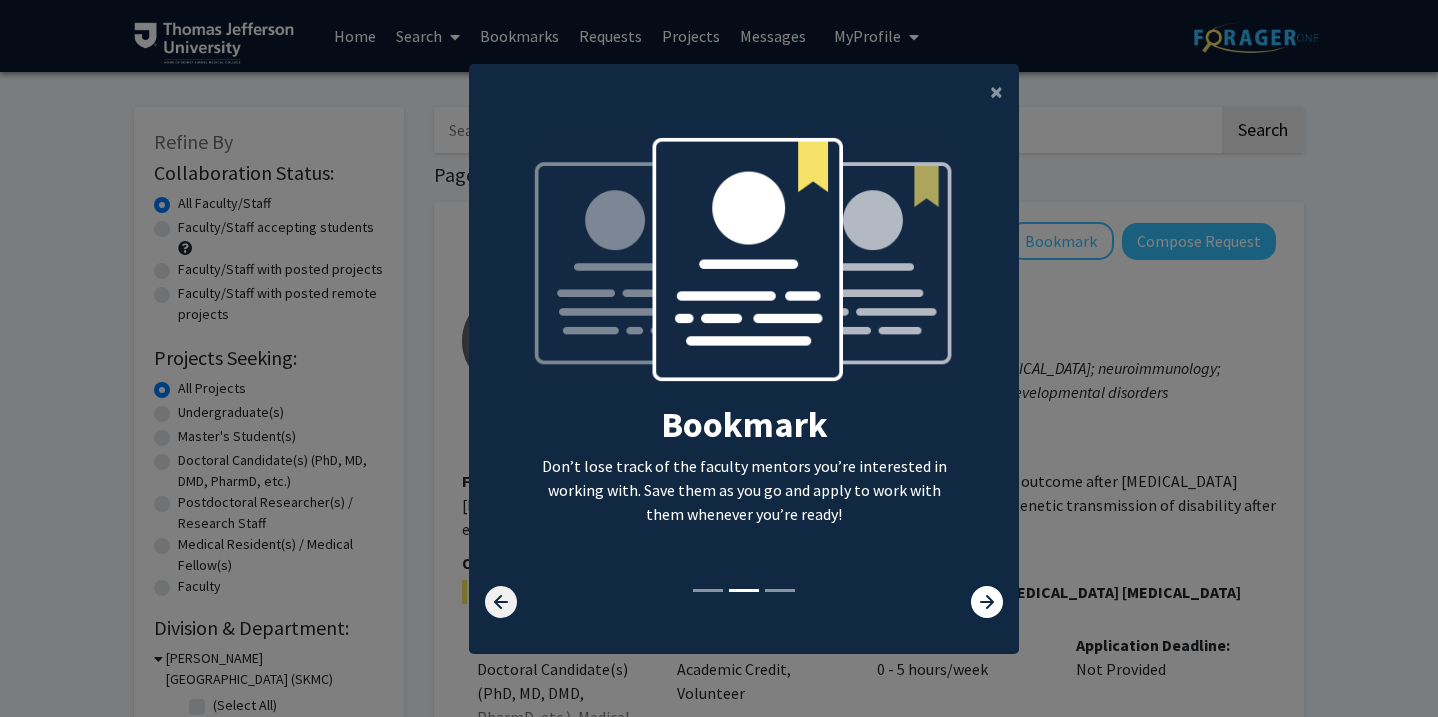
click at [495, 598] on icon at bounding box center [501, 602] width 32 height 32
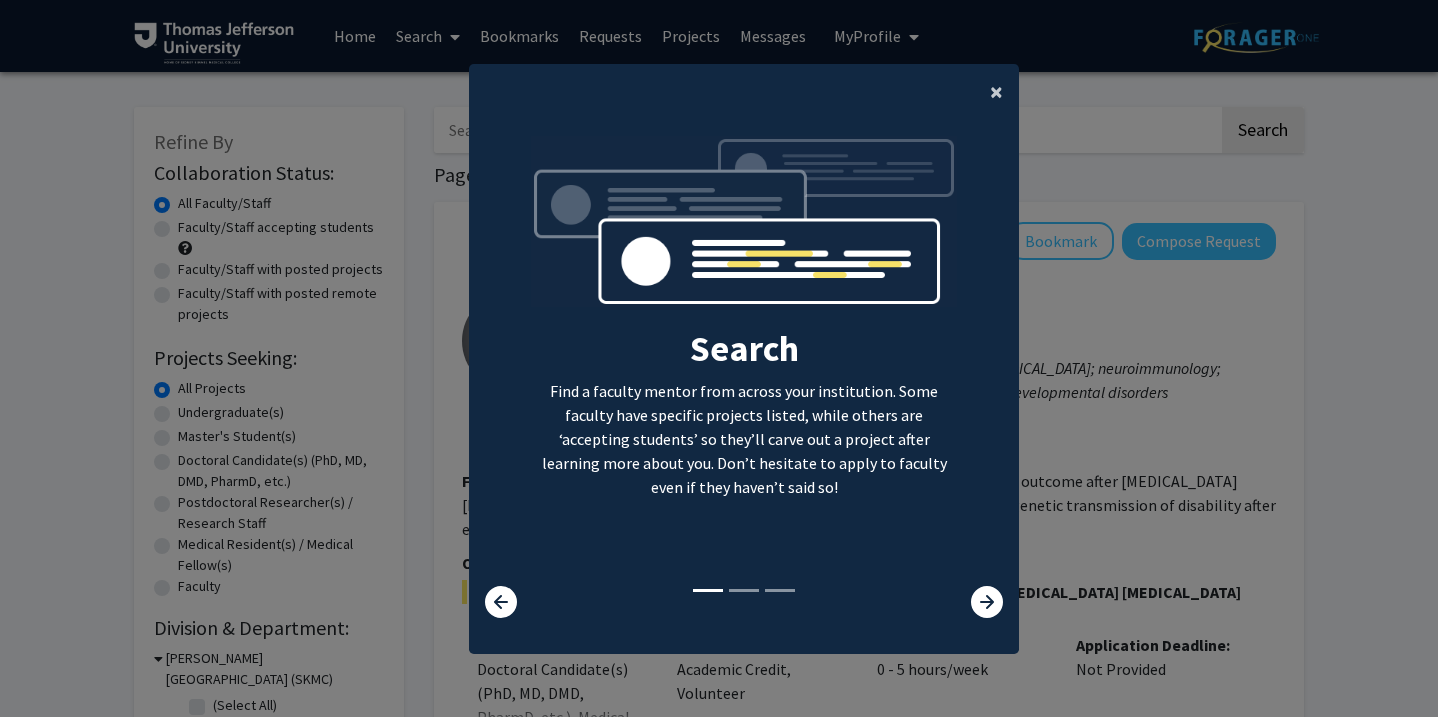
click at [995, 94] on span "×" at bounding box center [996, 91] width 13 height 31
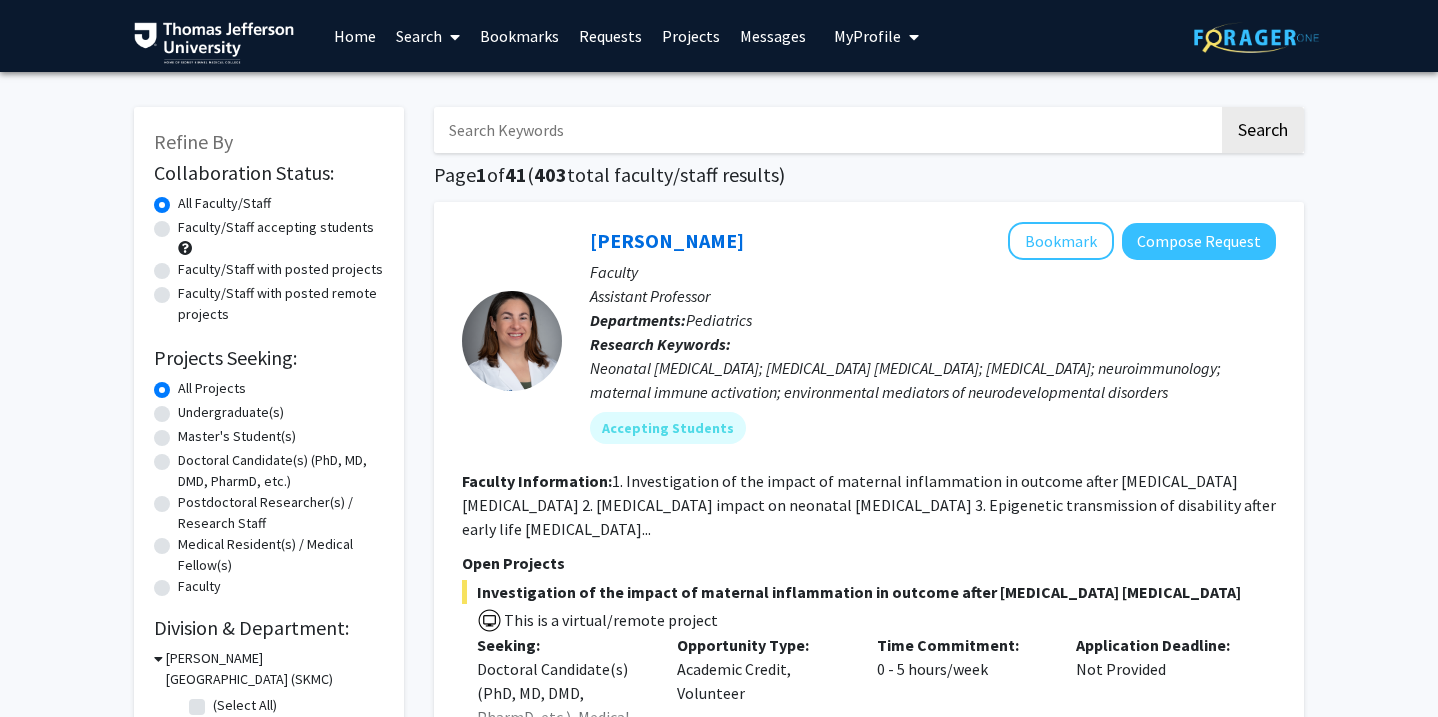
click at [609, 140] on input "Search Keywords" at bounding box center [826, 130] width 785 height 46
type input "microbiome"
click at [1222, 107] on button "Search" at bounding box center [1263, 130] width 82 height 46
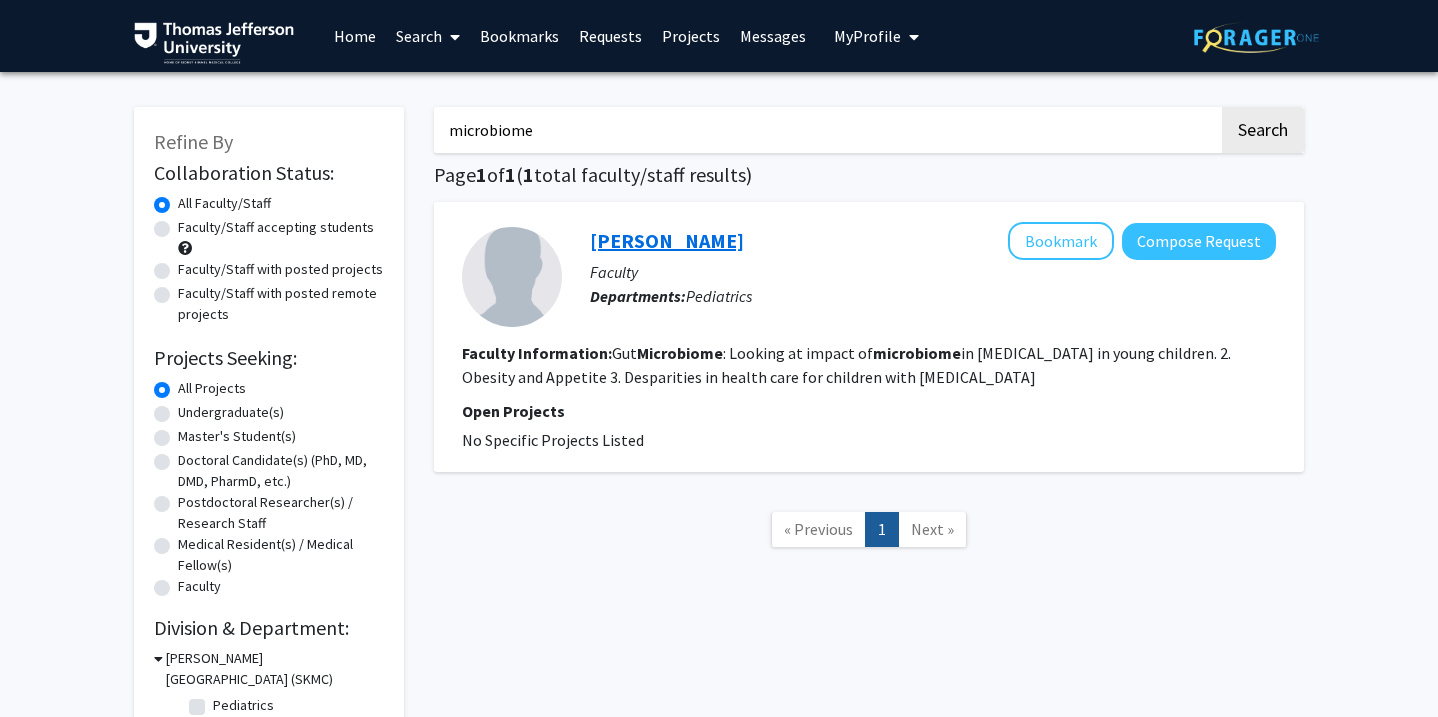
click at [636, 245] on link "Matthew Di Guglielmo" at bounding box center [667, 240] width 154 height 25
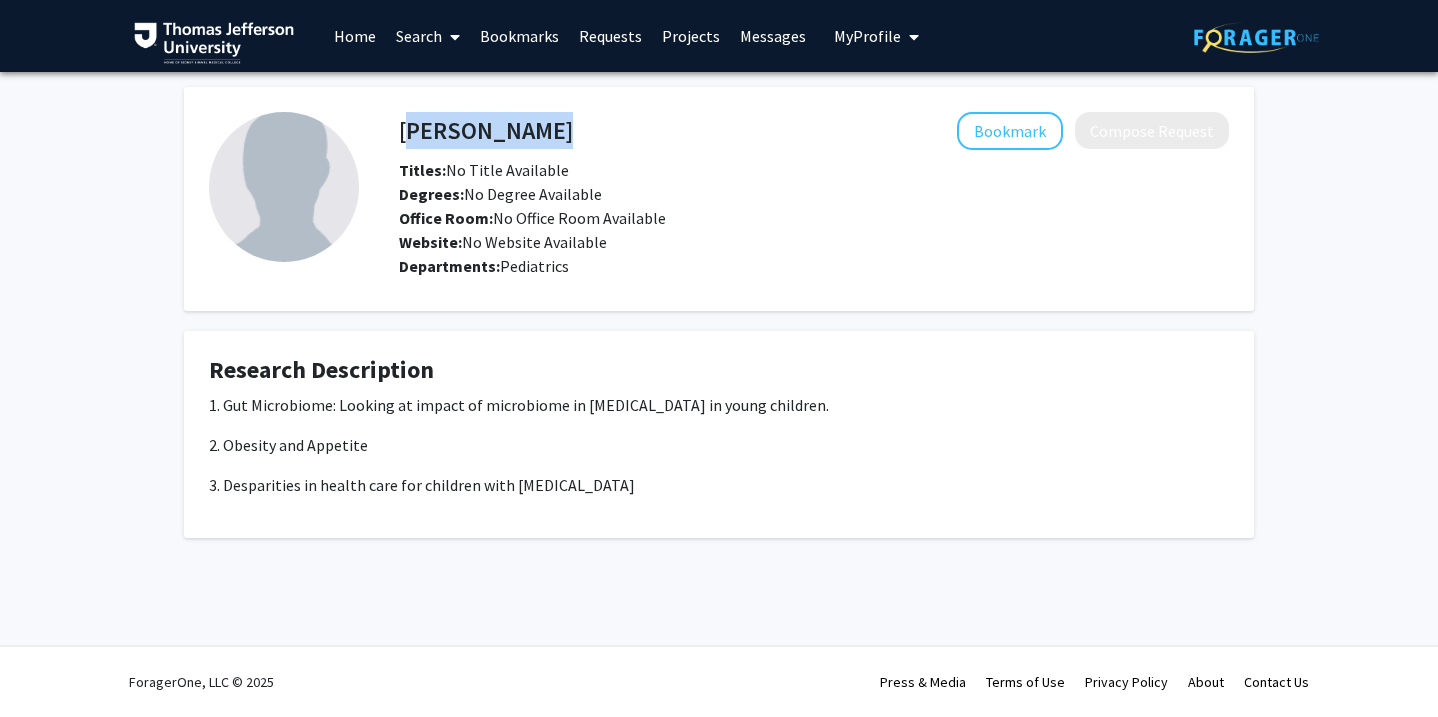
drag, startPoint x: 405, startPoint y: 132, endPoint x: 638, endPoint y: 140, distance: 233.1
click at [638, 140] on div "Matthew Di Guglielmo Bookmark Compose Request" at bounding box center [814, 131] width 860 height 38
copy h4 "Matthew Di Guglielmo"
